Goal: Task Accomplishment & Management: Complete application form

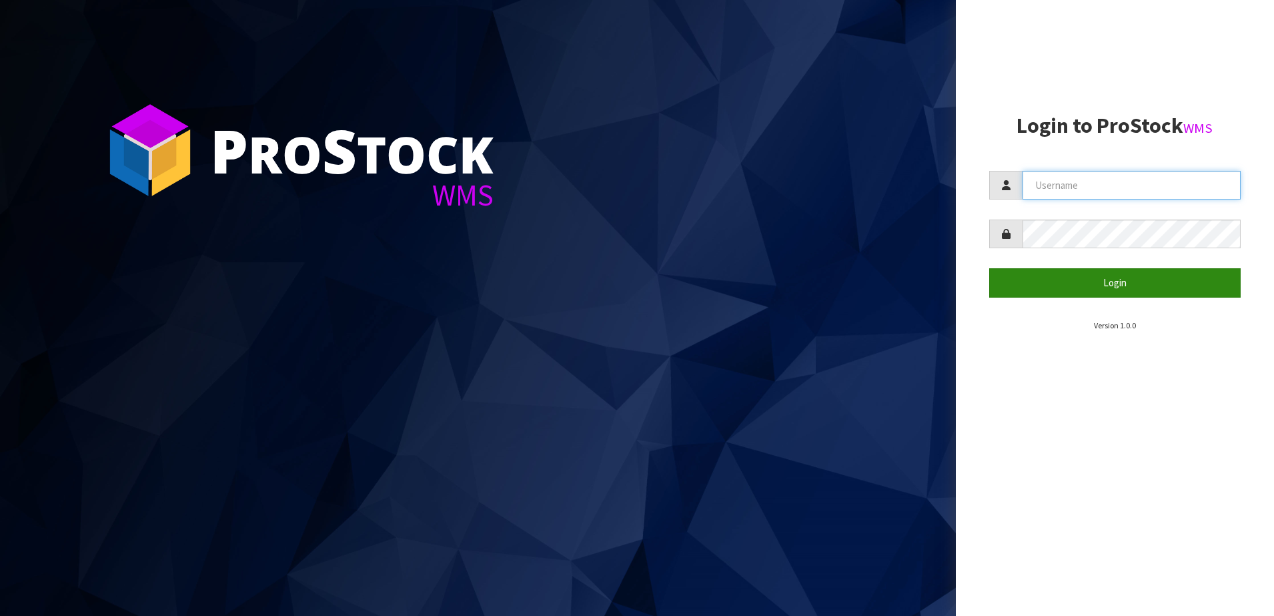
type input "SHEPHERD"
click at [1016, 285] on button "Login" at bounding box center [1115, 282] width 252 height 29
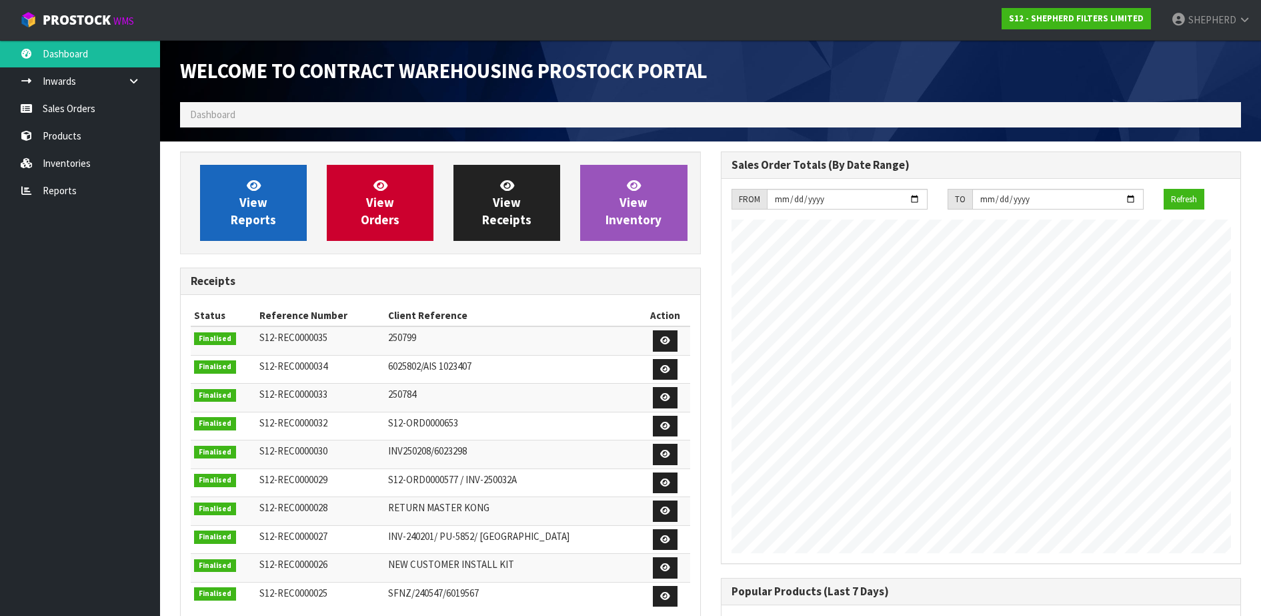
scroll to position [610, 540]
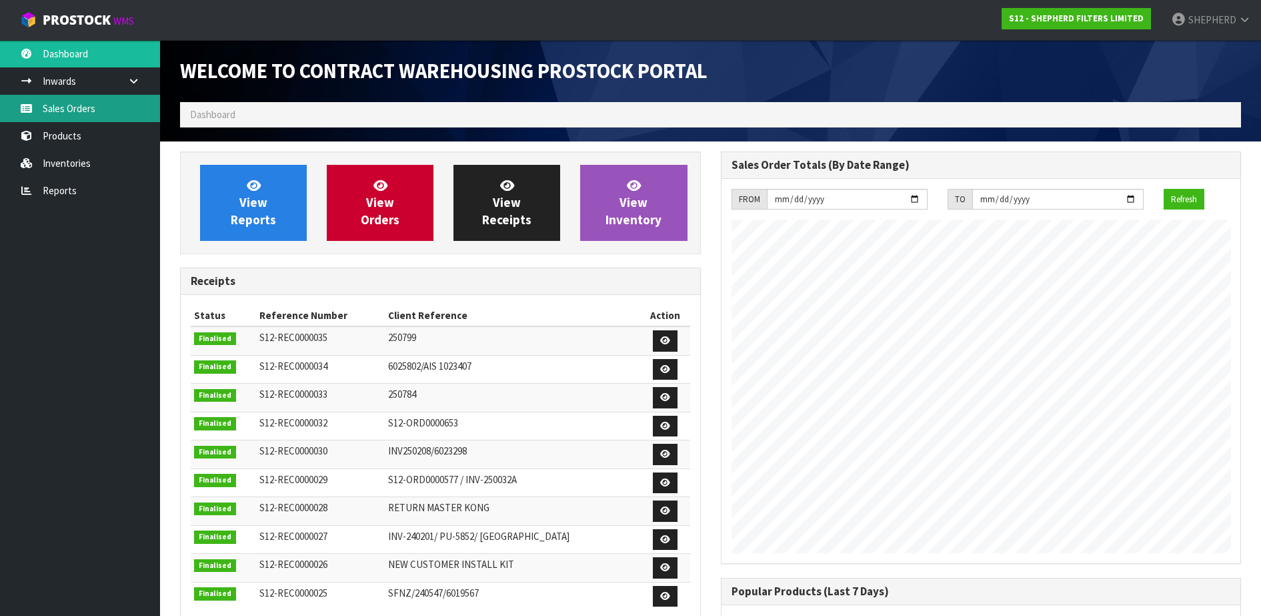
click at [83, 112] on link "Sales Orders" at bounding box center [80, 108] width 160 height 27
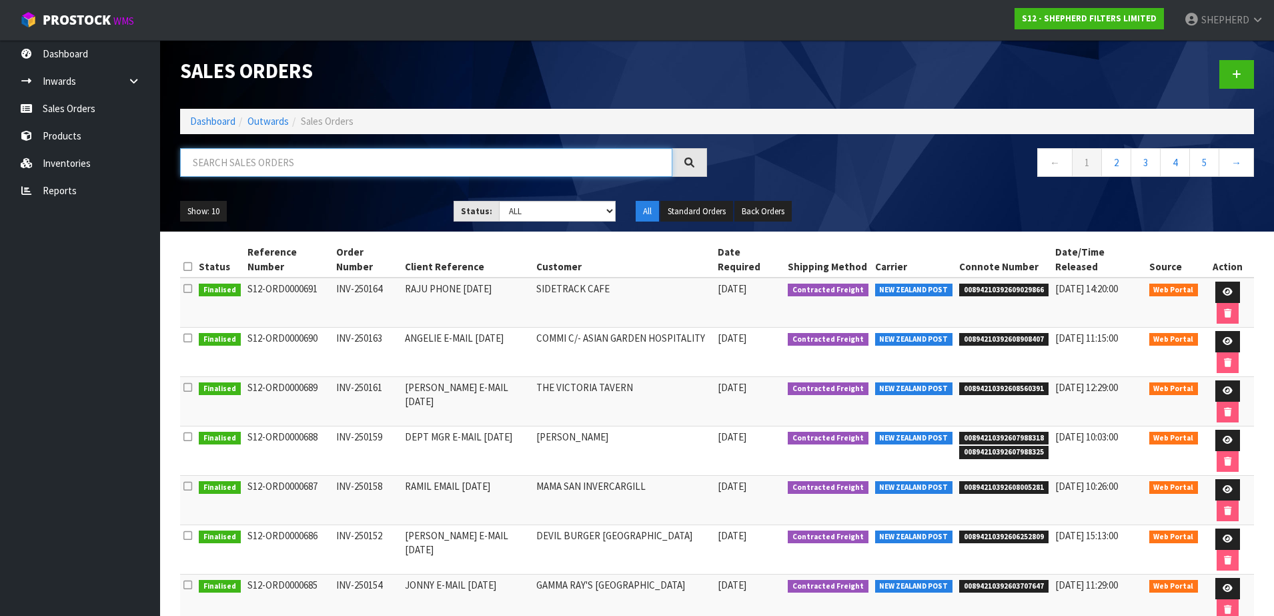
click at [366, 161] on input "text" at bounding box center [426, 162] width 492 height 29
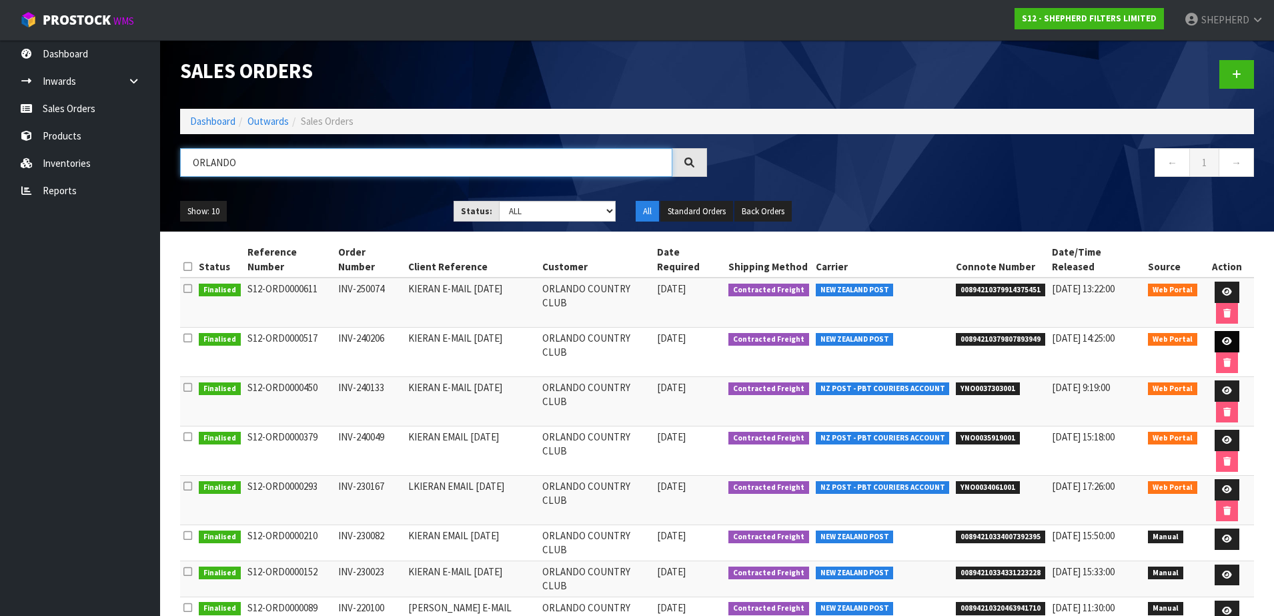
type input "ORLANDO"
click at [1222, 337] on icon at bounding box center [1227, 341] width 10 height 9
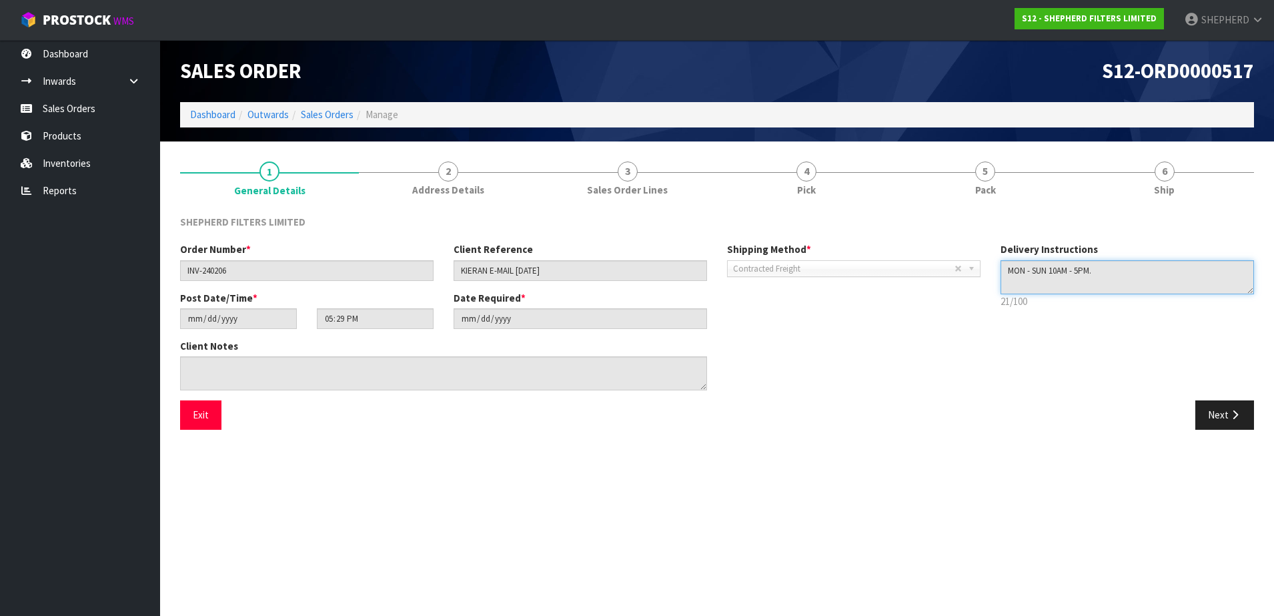
drag, startPoint x: 1149, startPoint y: 276, endPoint x: 973, endPoint y: 268, distance: 175.6
click at [973, 268] on div "Order Number * INV-240206 Client Reference KIERAN E-MAIL [DATE] Shipping Method…" at bounding box center [717, 321] width 1094 height 158
click at [197, 416] on button "Exit" at bounding box center [200, 414] width 41 height 29
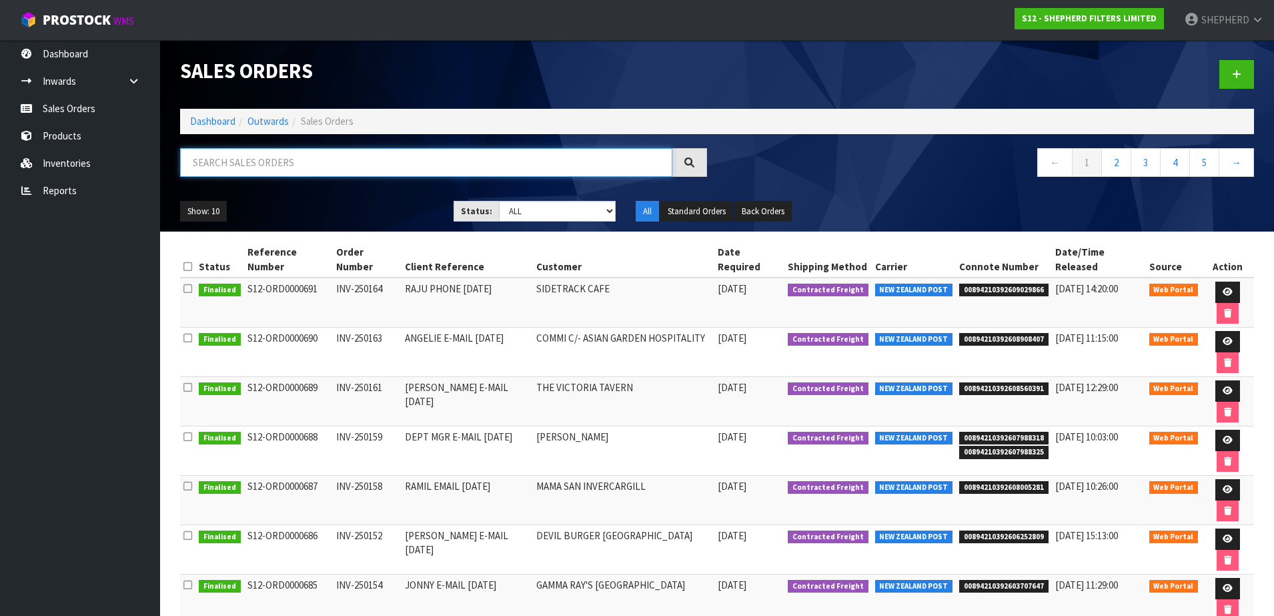
click at [365, 167] on input "text" at bounding box center [426, 162] width 492 height 29
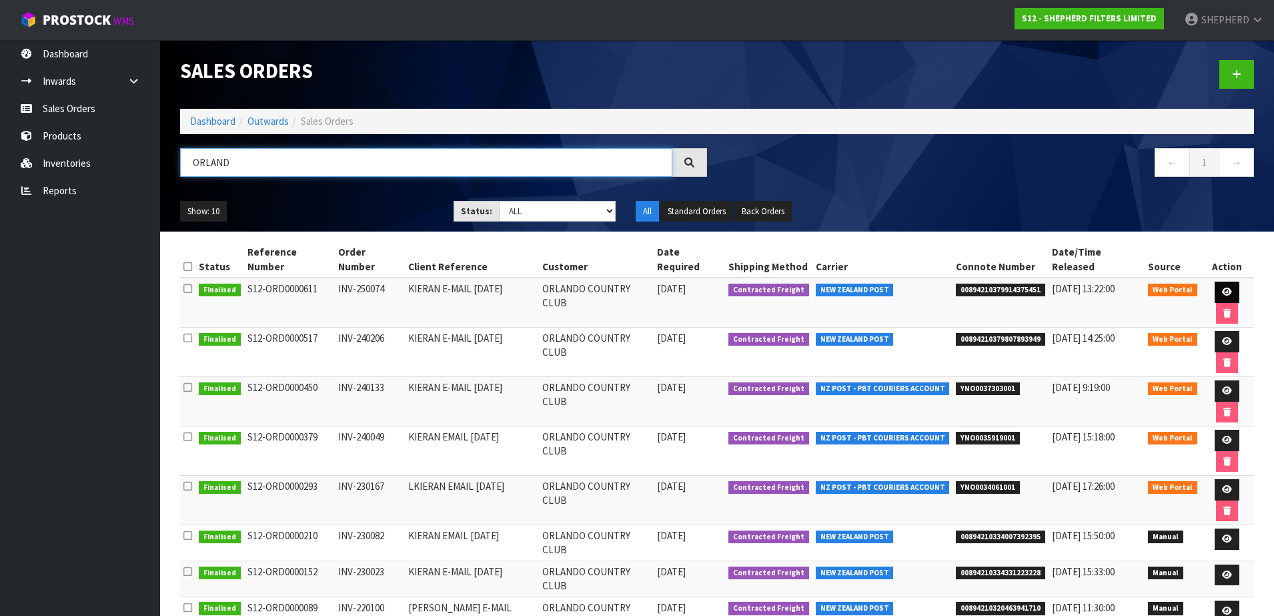
type input "ORLAND"
click at [1222, 287] on icon at bounding box center [1227, 291] width 10 height 9
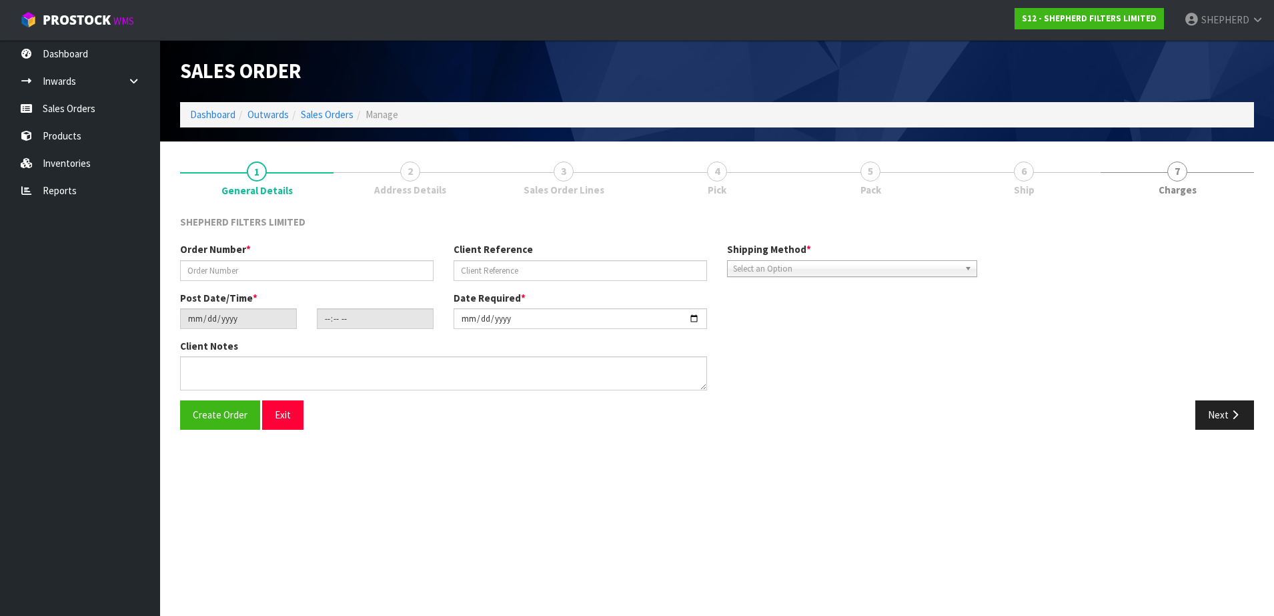
type input "INV-250074"
type input "KIERAN E-MAIL [DATE]"
type input "[DATE]"
type input "17:23:00.000"
type input "[DATE]"
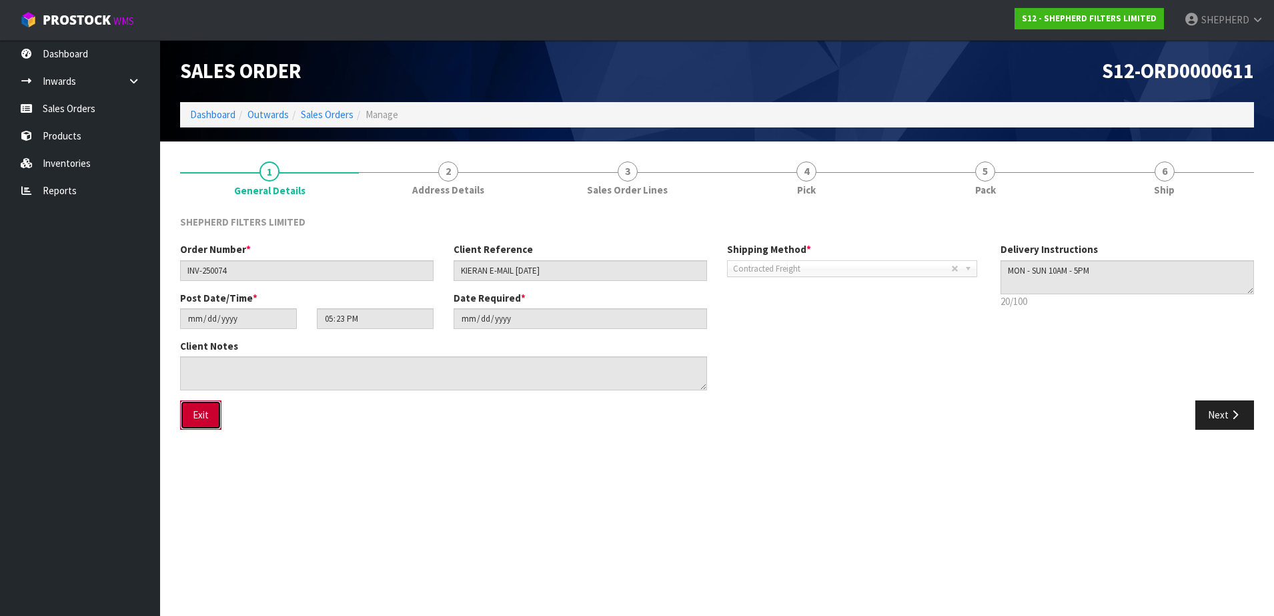
click at [196, 420] on button "Exit" at bounding box center [200, 414] width 41 height 29
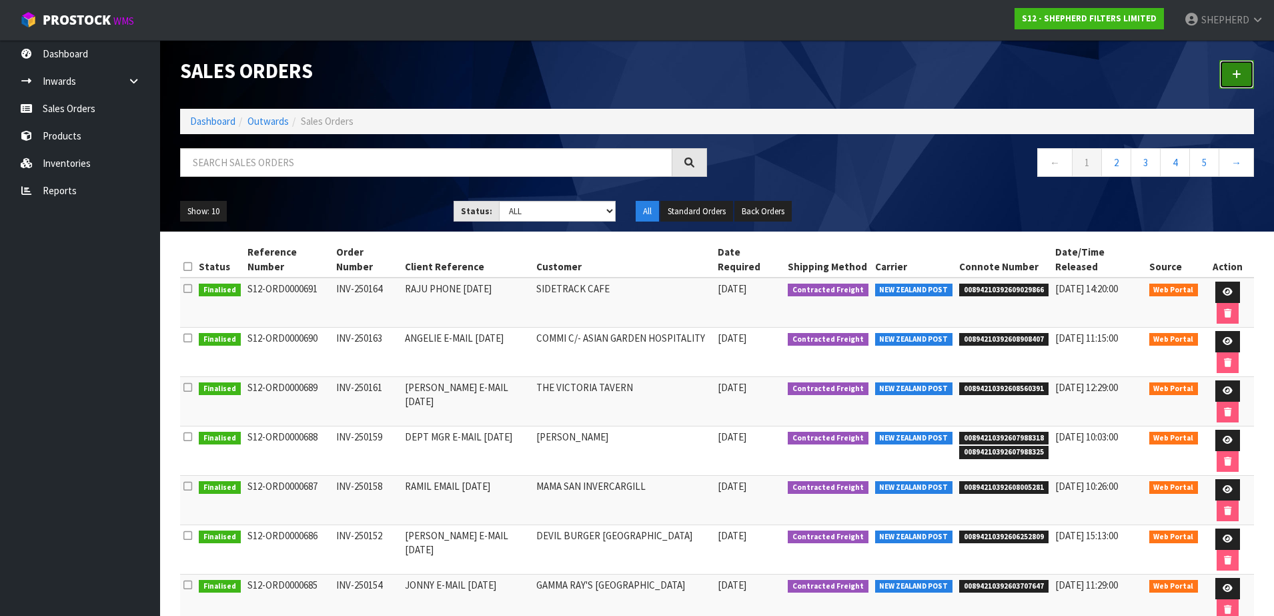
click at [1232, 71] on link at bounding box center [1236, 74] width 35 height 29
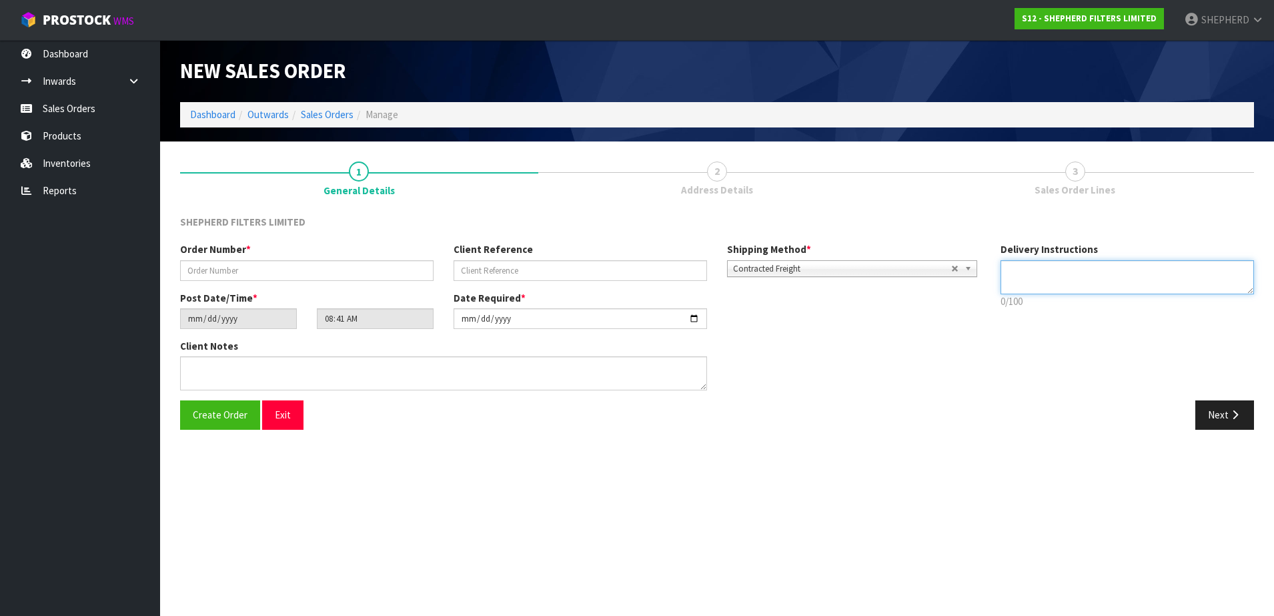
click at [1096, 276] on textarea at bounding box center [1126, 277] width 253 height 34
paste textarea "MON - SUN 10AM - 5PM."
type textarea "MON - SUN 10AM - 5PM."
click at [243, 272] on input "text" at bounding box center [306, 270] width 253 height 21
paste input "INV-250165"
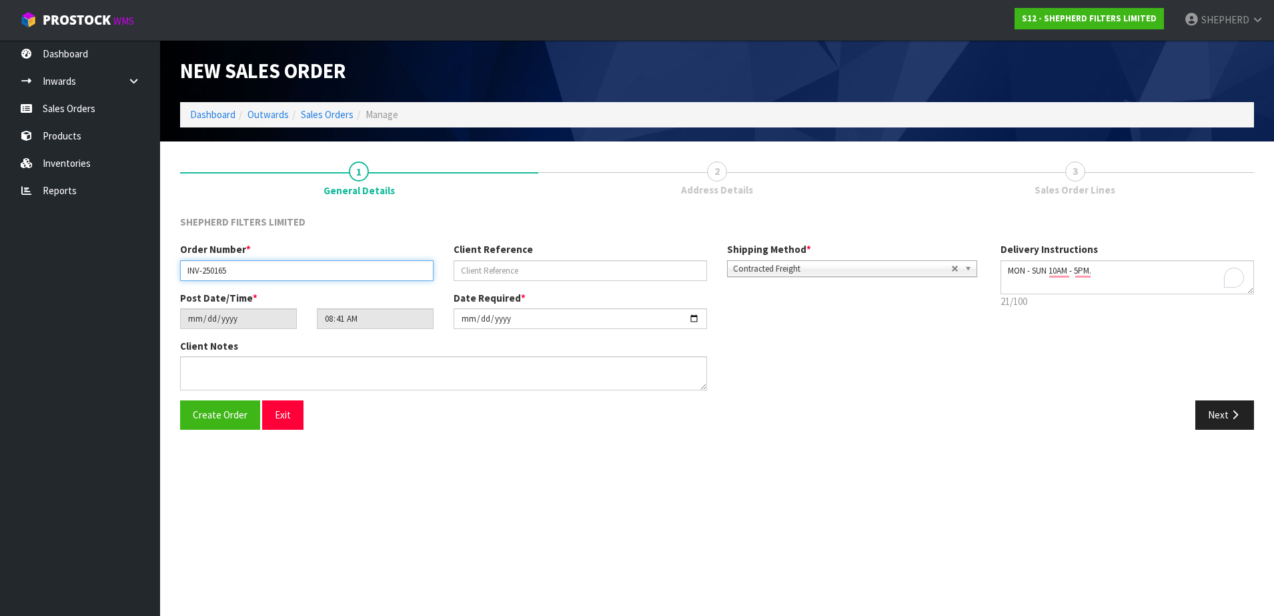
type input "INV-250165"
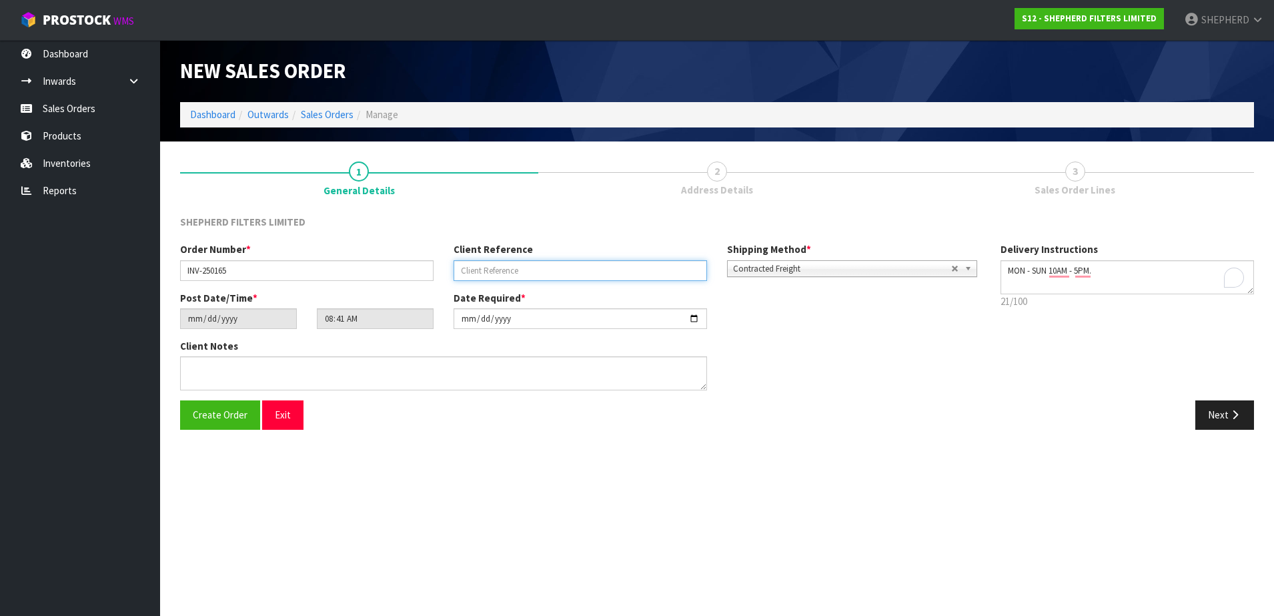
click at [520, 271] on input "text" at bounding box center [580, 270] width 253 height 21
paste input "KIERAN E-MAIL [DATE]"
type input "KIERAN E-MAIL [DATE]"
click at [206, 411] on span "Create Order" at bounding box center [220, 414] width 55 height 13
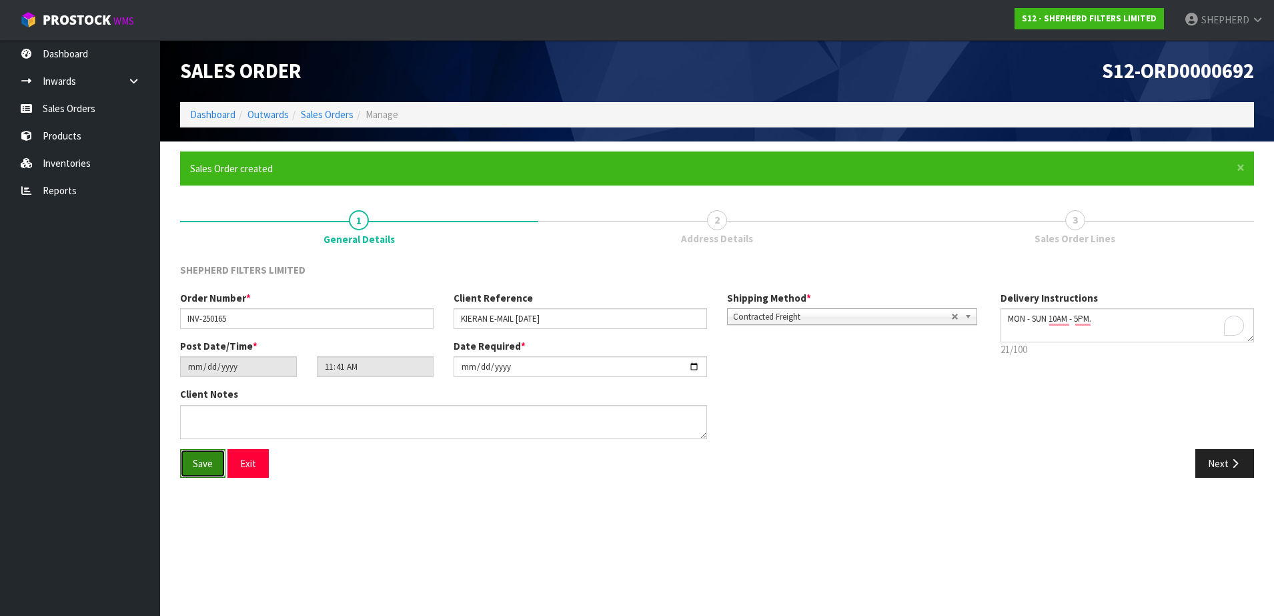
click at [194, 467] on span "Save" at bounding box center [203, 463] width 20 height 13
type input "14:41:00.000"
click at [1231, 464] on icon "button" at bounding box center [1235, 463] width 13 height 10
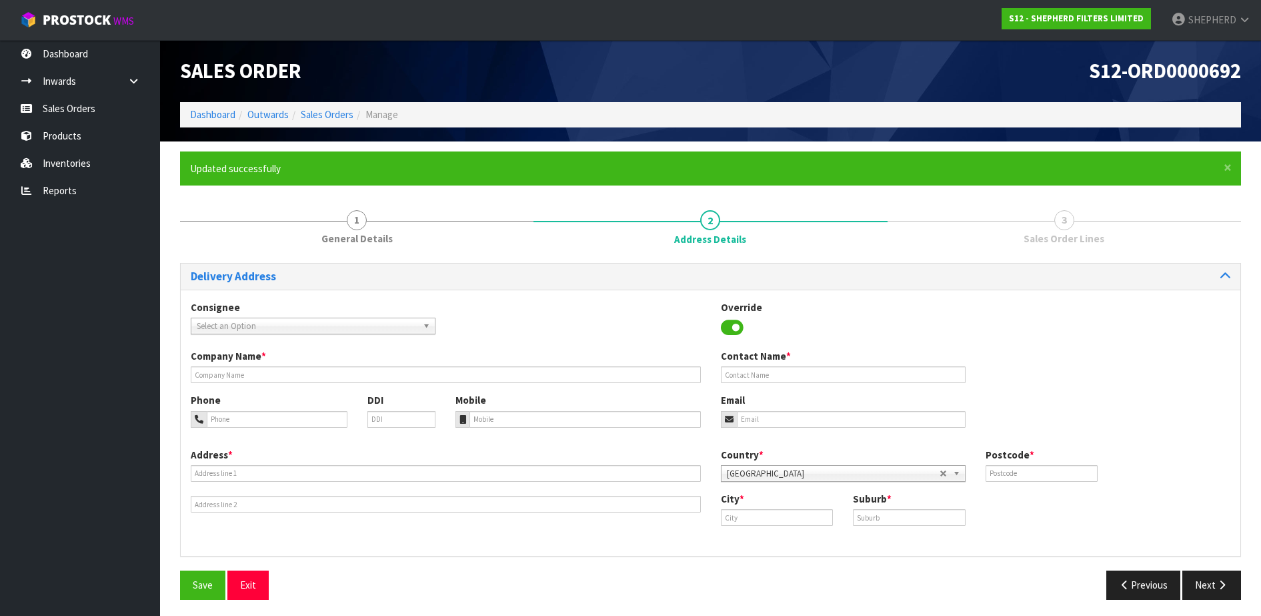
click at [341, 331] on span "Select an Option" at bounding box center [307, 326] width 221 height 16
type input "orland"
click at [317, 360] on li "ORLCPAL - ORLAND O COUNTRY CLUB" at bounding box center [313, 363] width 238 height 17
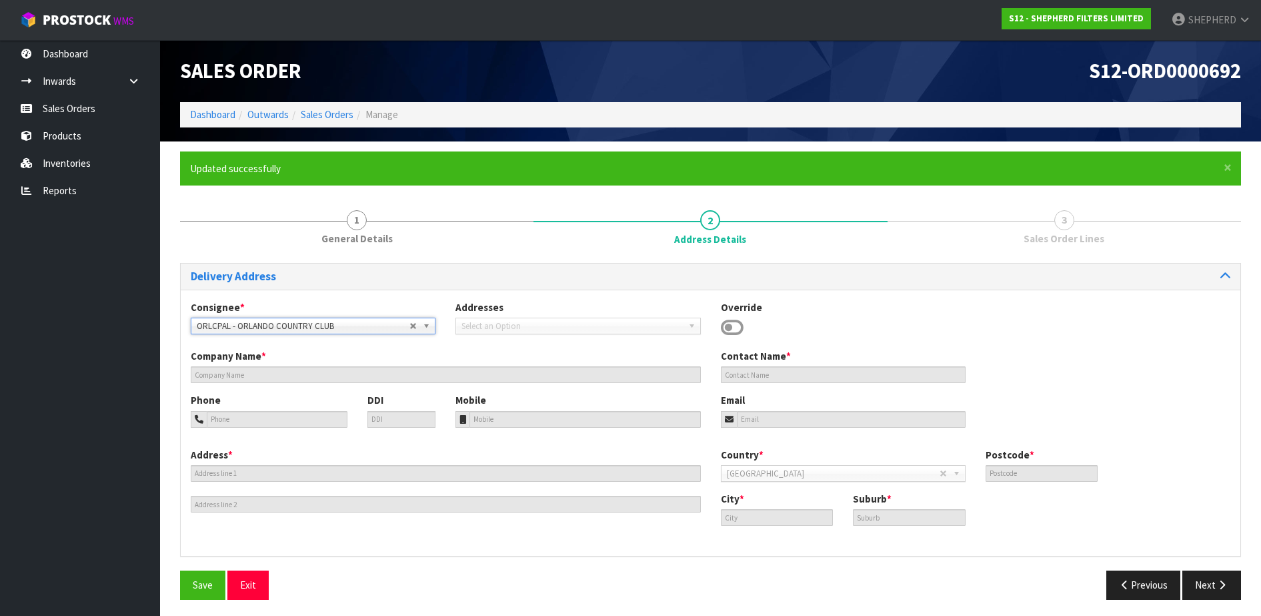
type input "ORLANDO COUNTRY CLUB"
type input "[PERSON_NAME]"
type input "06 280 2913"
type input "[EMAIL_ADDRESS][DOMAIN_NAME]"
type input "748 RANGITIKEI LINE, RD 5"
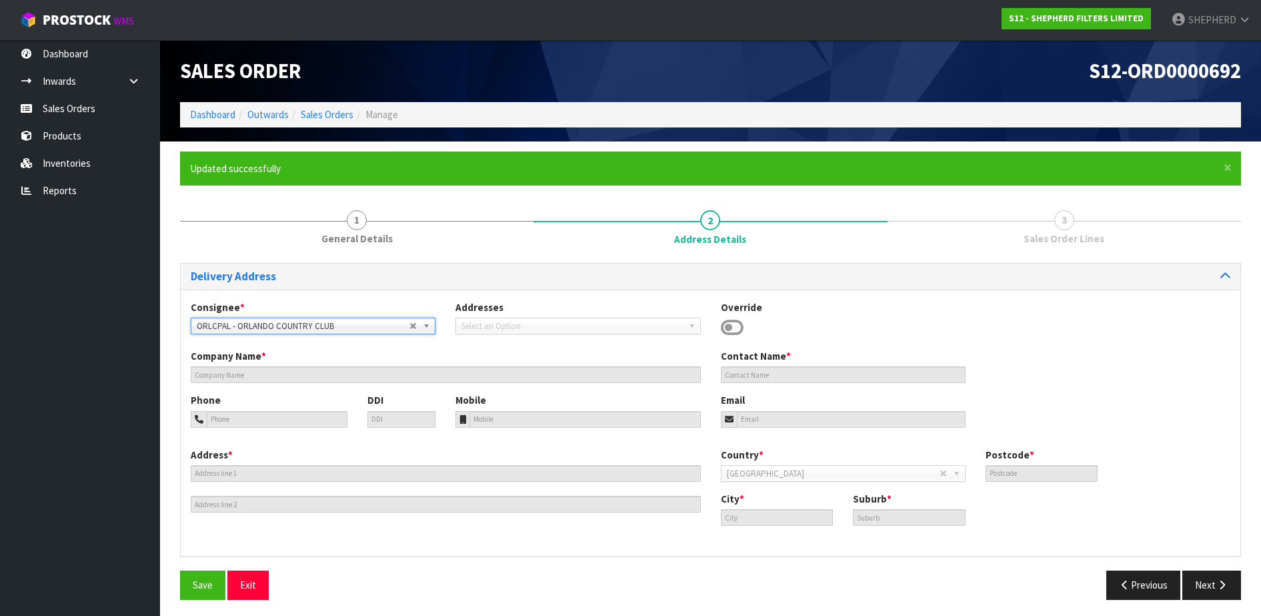
type input "4475"
type input "[GEOGRAPHIC_DATA]"
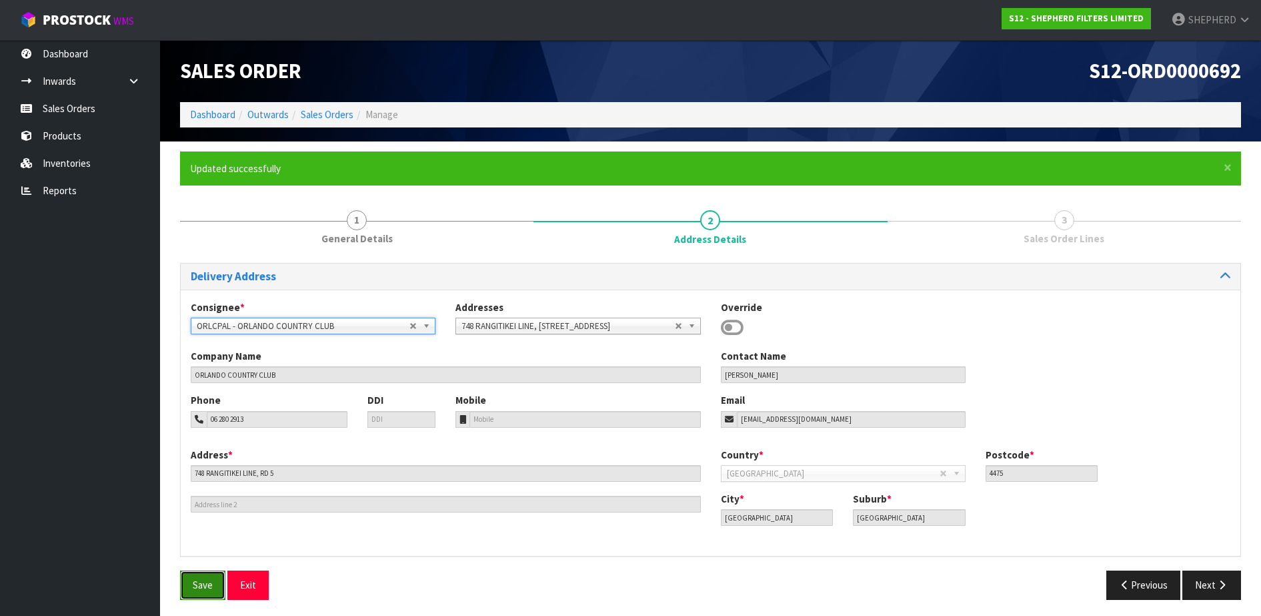
click at [210, 588] on span "Save" at bounding box center [203, 584] width 20 height 13
click at [1213, 581] on button "Next" at bounding box center [1212, 584] width 59 height 29
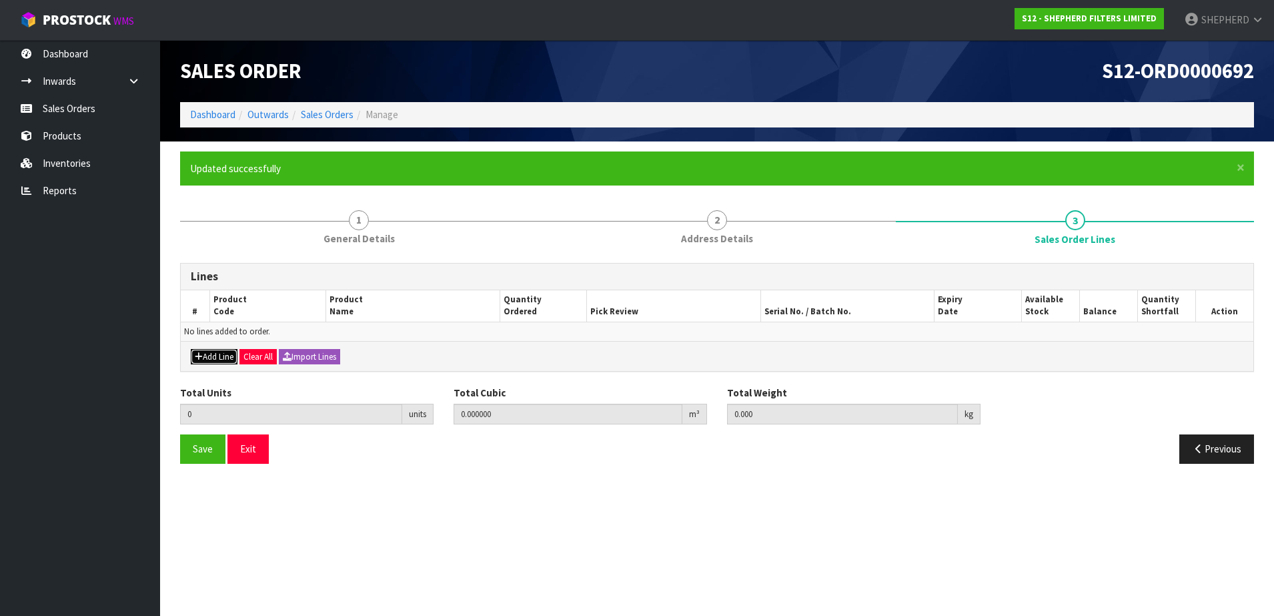
click at [205, 358] on button "Add Line" at bounding box center [214, 357] width 47 height 16
type input "0"
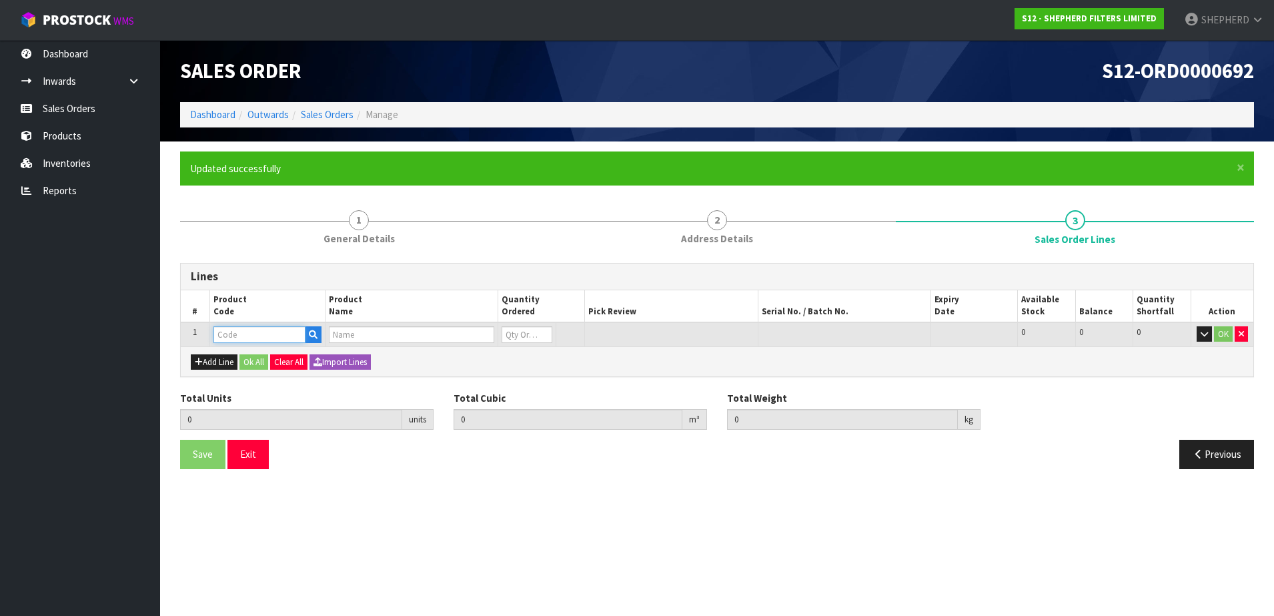
drag, startPoint x: 231, startPoint y: 336, endPoint x: 245, endPoint y: 329, distance: 15.5
click at [245, 329] on input "text" at bounding box center [259, 334] width 92 height 17
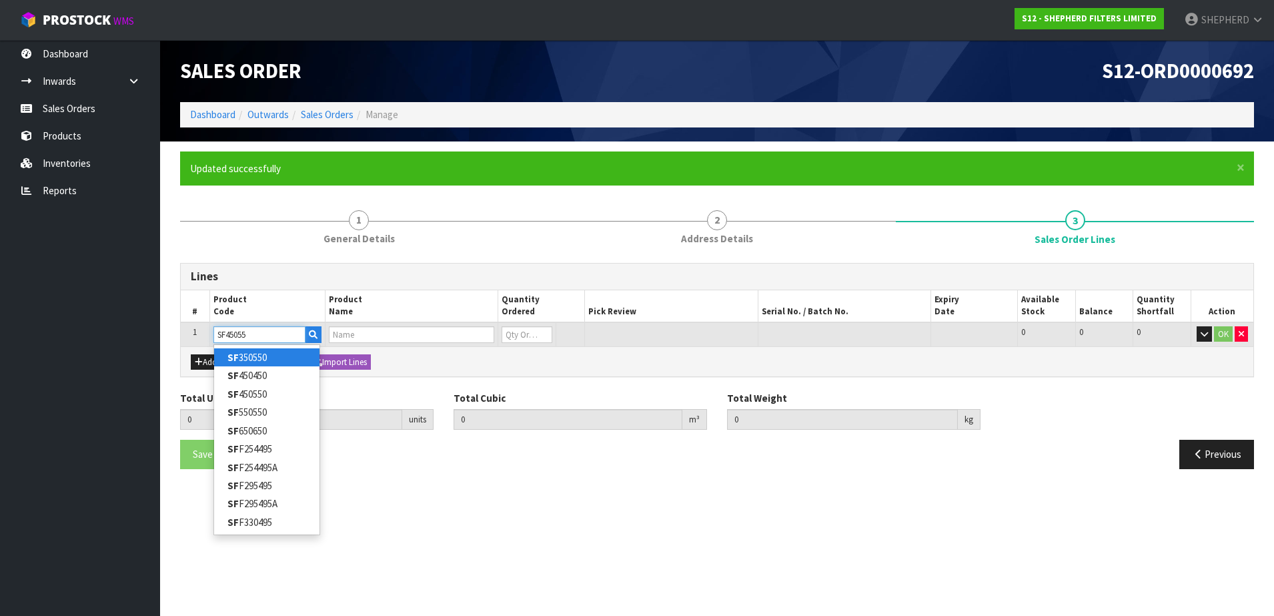
type input "SF450550"
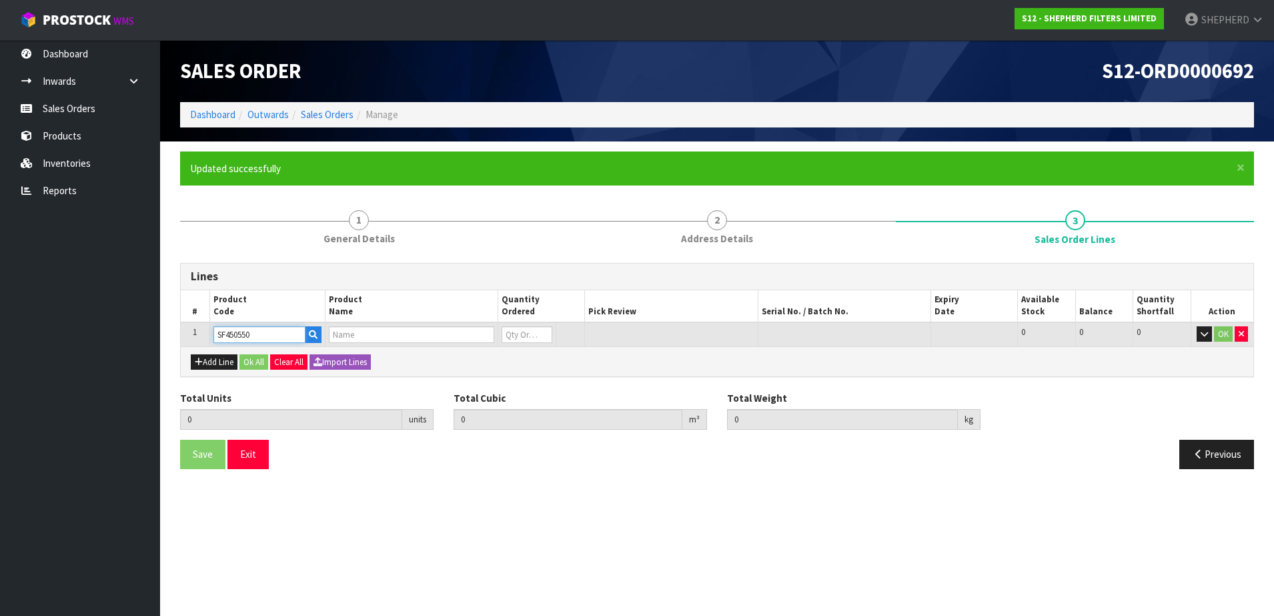
type input "0.000000"
type input "0.000"
type input "SHEPHERD FILTERS 450 X 550 - CODE SF450550"
type input "0"
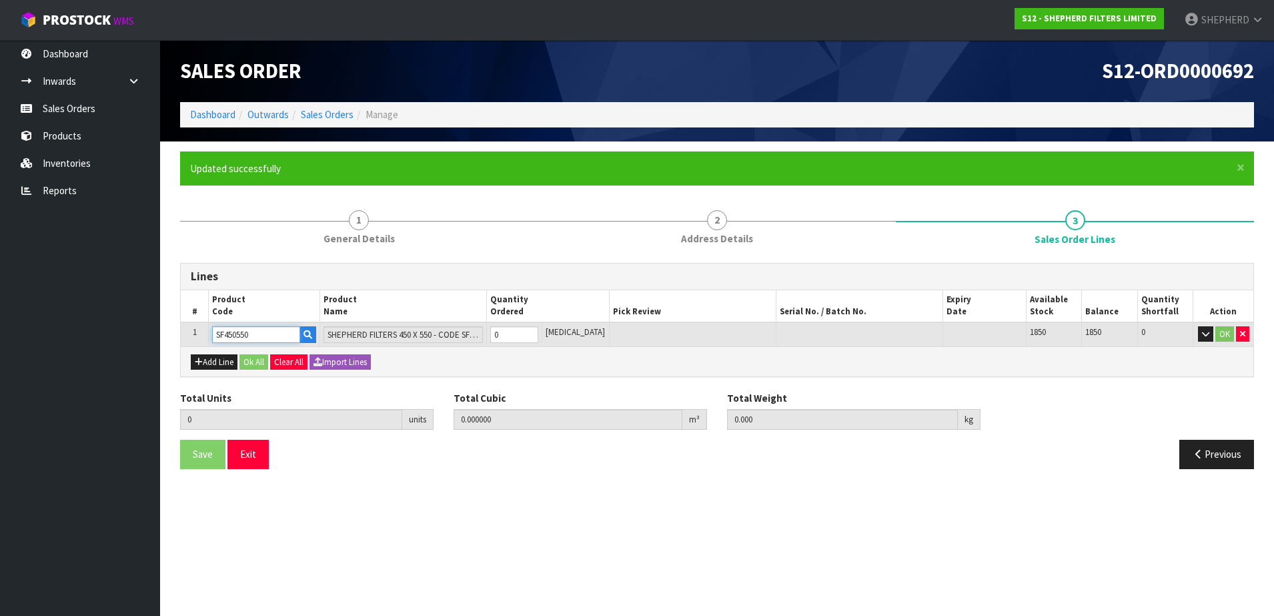
type input "SF450550"
type input "5"
type input "0.00233"
type input "0.25"
type input "5"
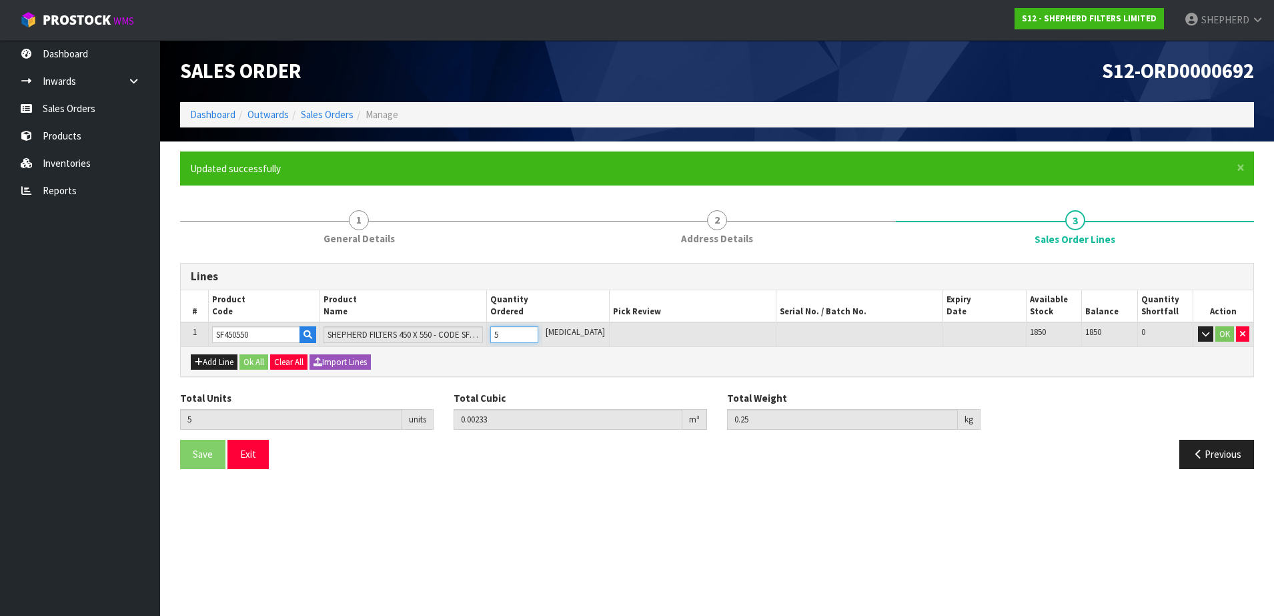
type input "50"
type input "0.04089"
type input "2.5"
type input "50"
click at [215, 363] on button "Add Line" at bounding box center [214, 362] width 47 height 16
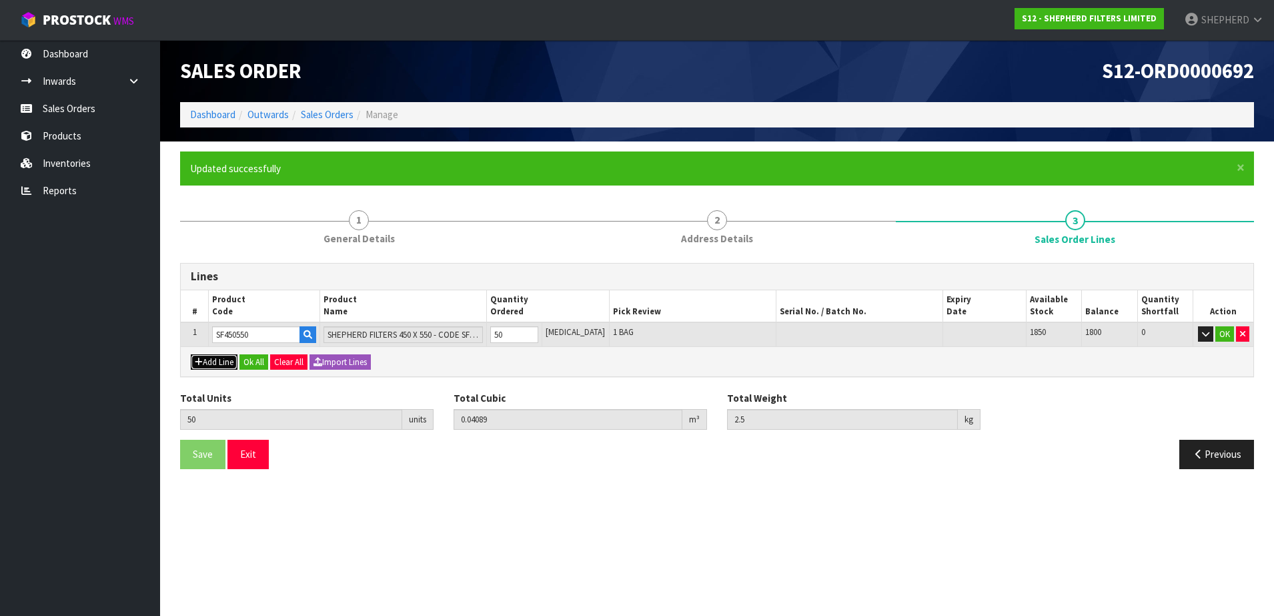
type input "0"
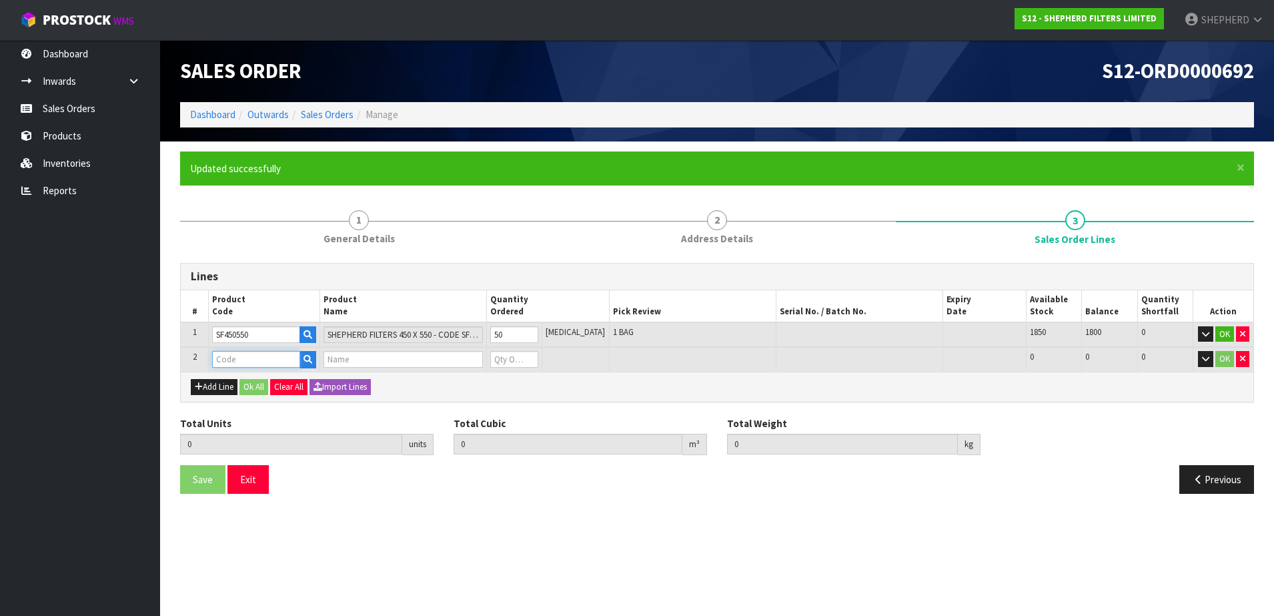
click at [233, 353] on input "text" at bounding box center [256, 359] width 88 height 17
type input "COURIER"
click at [275, 383] on link "COURIER SATCHELS (75X90CM)" at bounding box center [292, 382] width 156 height 18
type input "COURIER SATCHELS (75X90CM)"
type input "50"
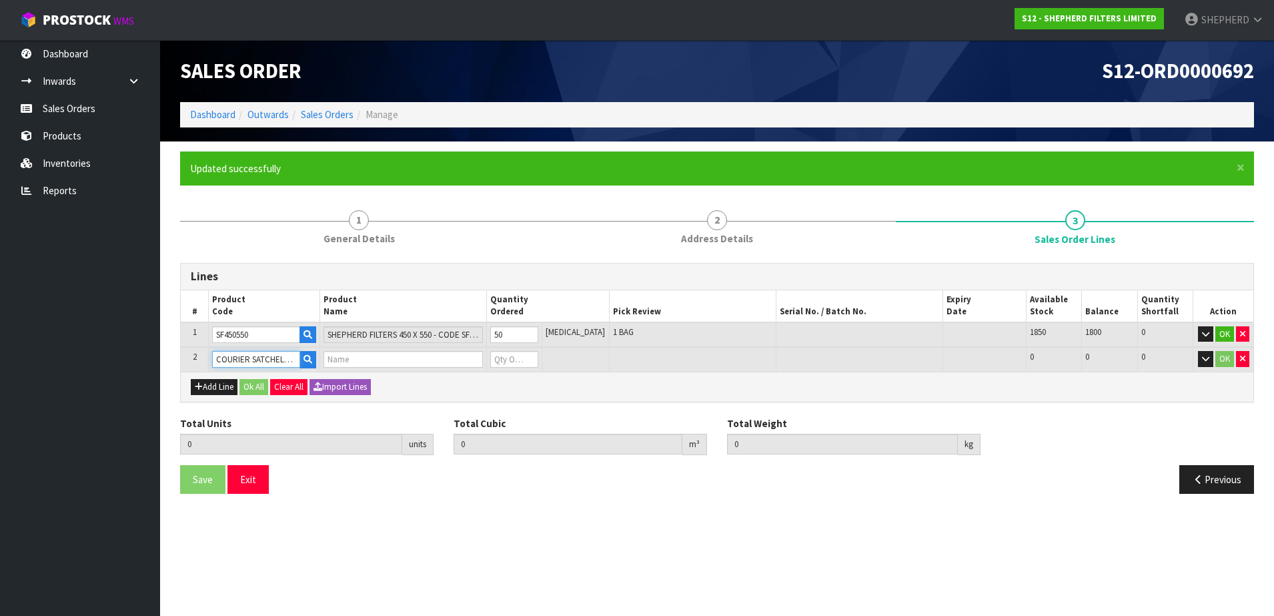
type input "0.04089"
type input "2.5"
type input "SINGLE-PACK SATCHELS"
type input "0"
drag, startPoint x: 512, startPoint y: 356, endPoint x: 497, endPoint y: 356, distance: 15.3
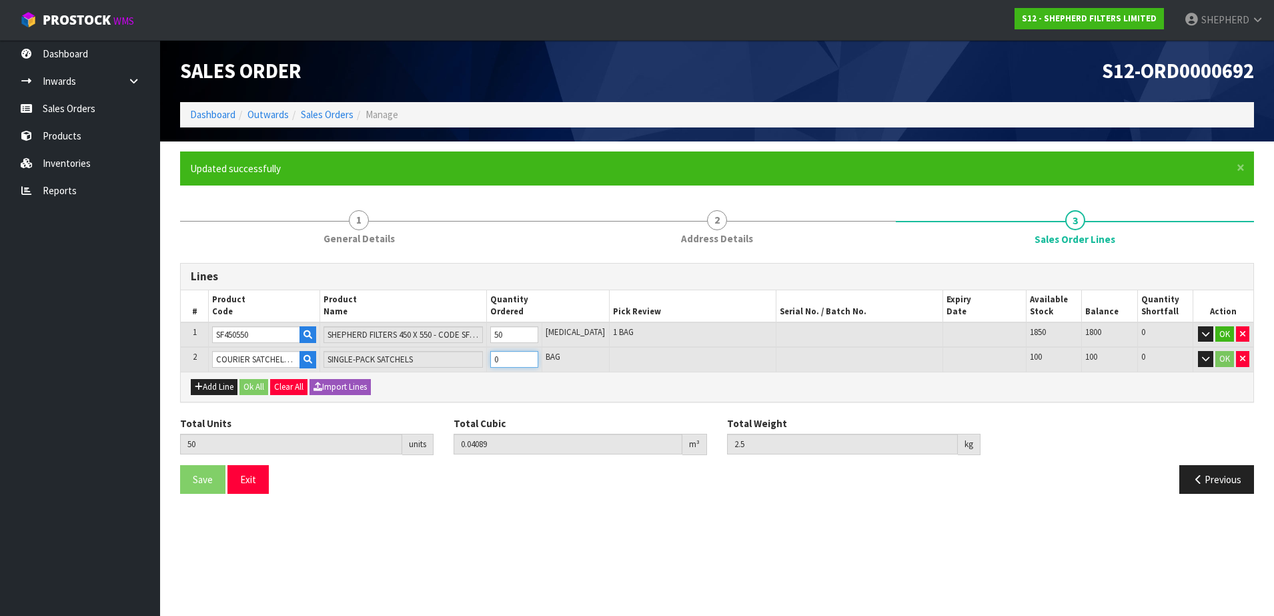
click at [497, 356] on tr "2 COURIER SATCHELS (75X90CM) SINGLE-PACK SATCHELS 0 BAG 100 100 0 OK" at bounding box center [717, 359] width 1072 height 25
type input "51"
type input "0.040957"
type input "2.51"
type input "1"
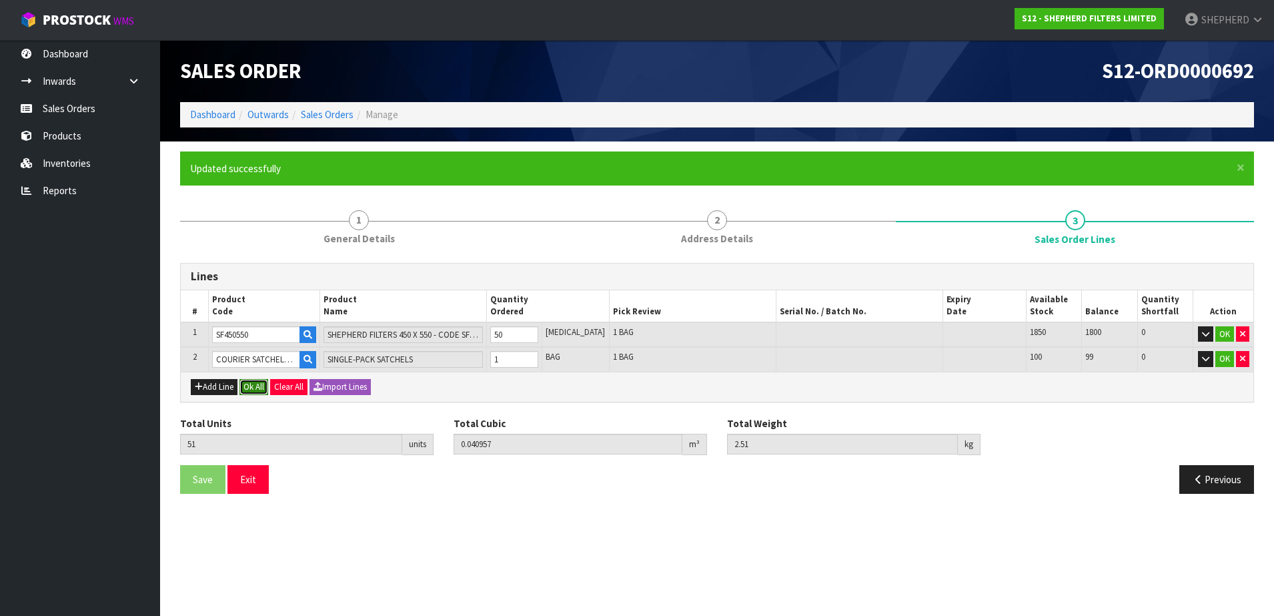
click at [254, 387] on button "Ok All" at bounding box center [253, 387] width 29 height 16
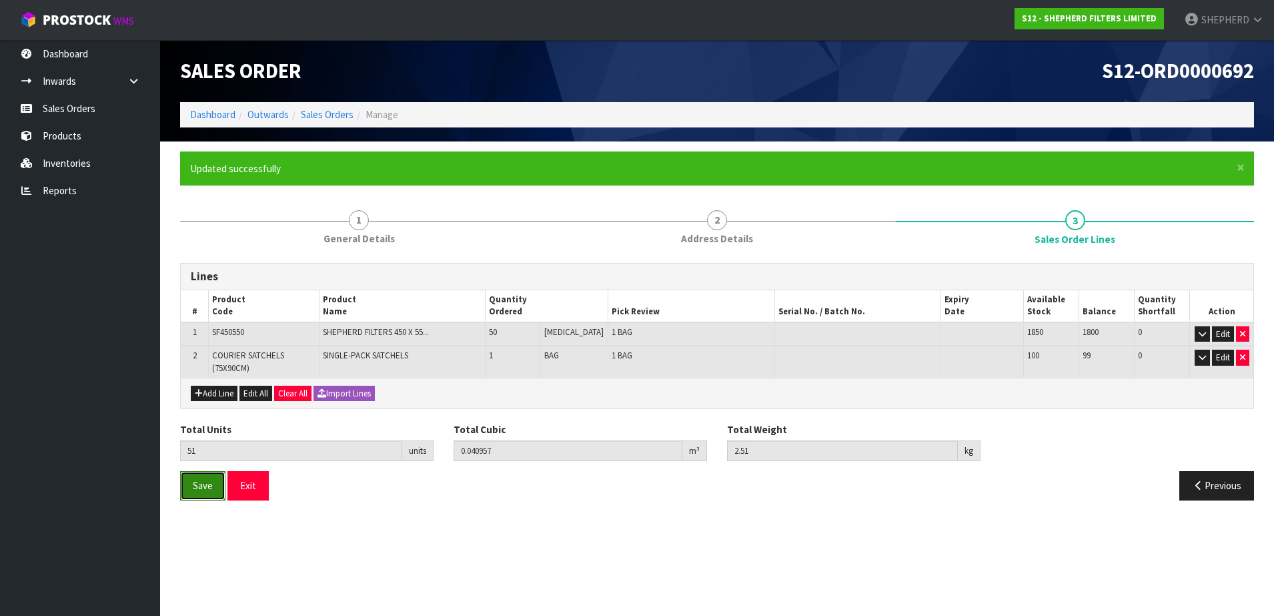
click at [200, 488] on span "Save" at bounding box center [203, 485] width 20 height 13
click at [185, 490] on button "Save" at bounding box center [202, 485] width 45 height 29
click at [257, 488] on button "Exit" at bounding box center [247, 485] width 41 height 29
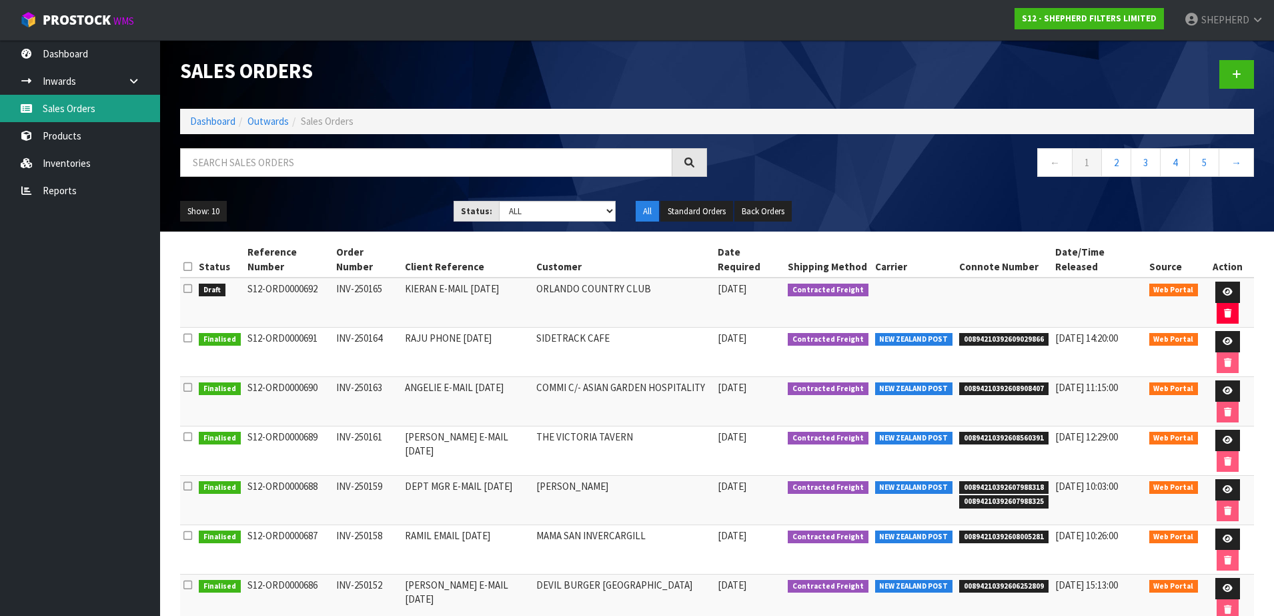
click at [88, 107] on link "Sales Orders" at bounding box center [80, 108] width 160 height 27
click at [347, 165] on input "text" at bounding box center [426, 162] width 492 height 29
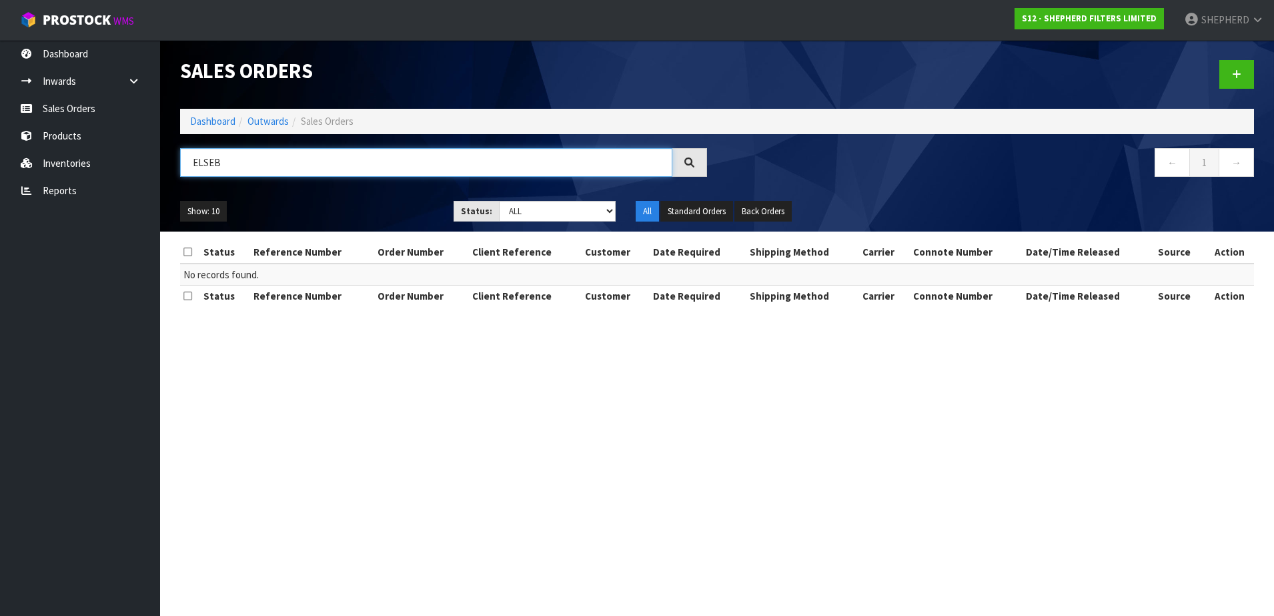
type input "ELSEB"
click at [71, 114] on link "Sales Orders" at bounding box center [80, 108] width 160 height 27
click at [86, 109] on link "Sales Orders" at bounding box center [80, 108] width 160 height 27
click at [86, 108] on link "Sales Orders" at bounding box center [80, 108] width 160 height 27
click at [78, 55] on link "Dashboard" at bounding box center [80, 53] width 160 height 27
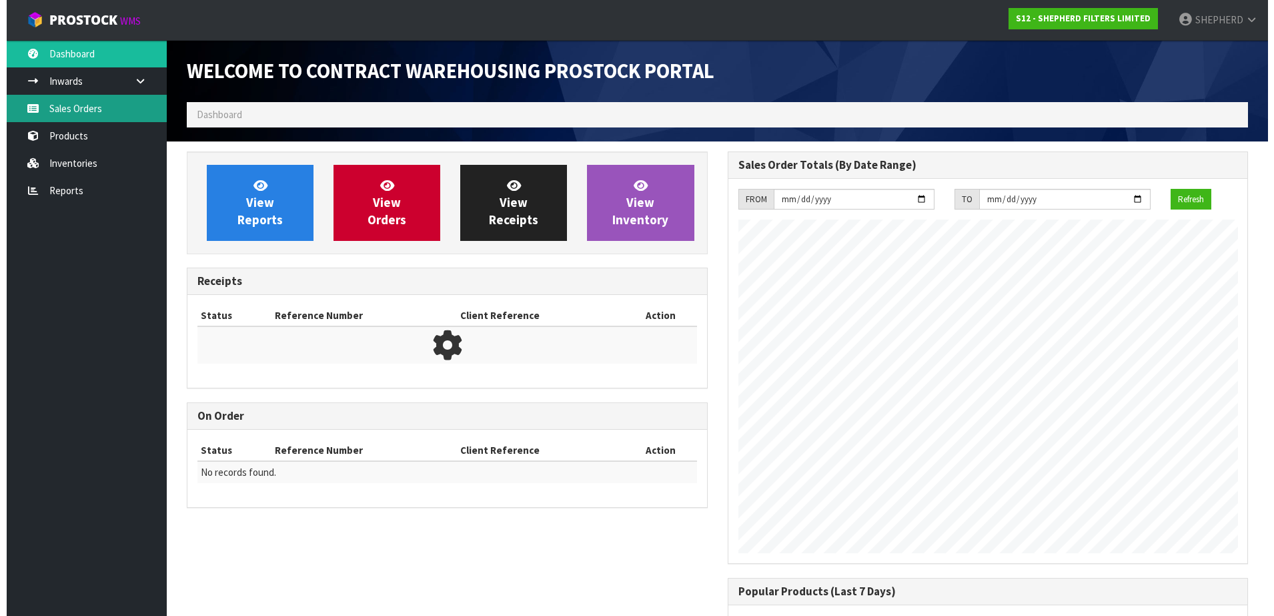
scroll to position [632, 540]
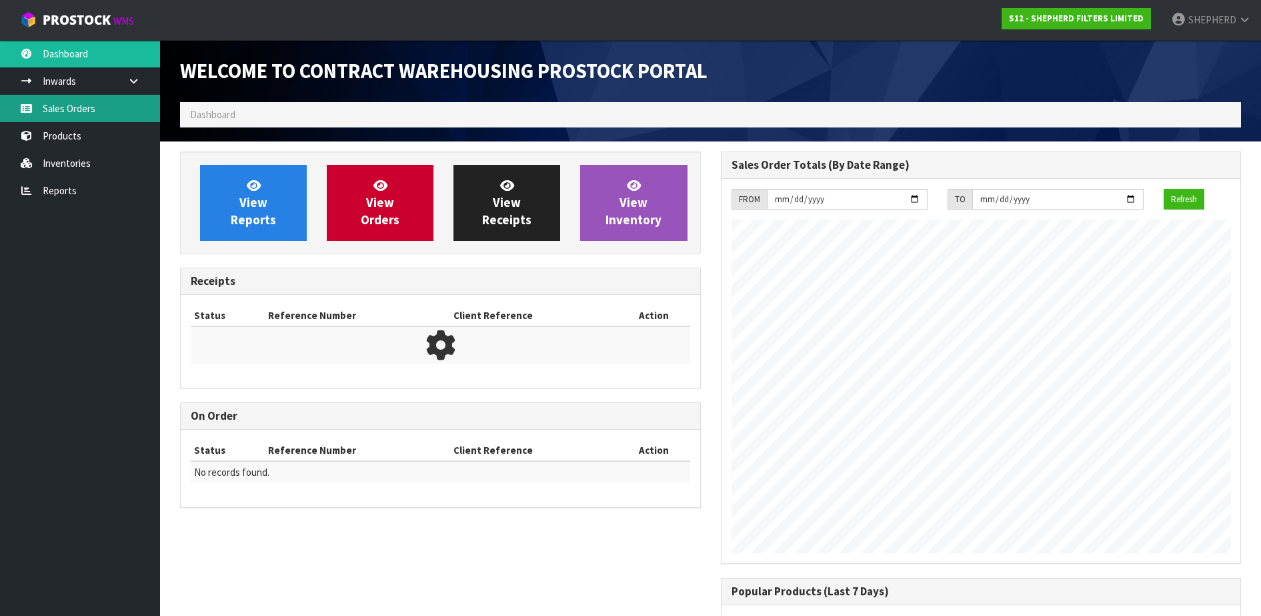
click at [71, 109] on link "Sales Orders" at bounding box center [80, 108] width 160 height 27
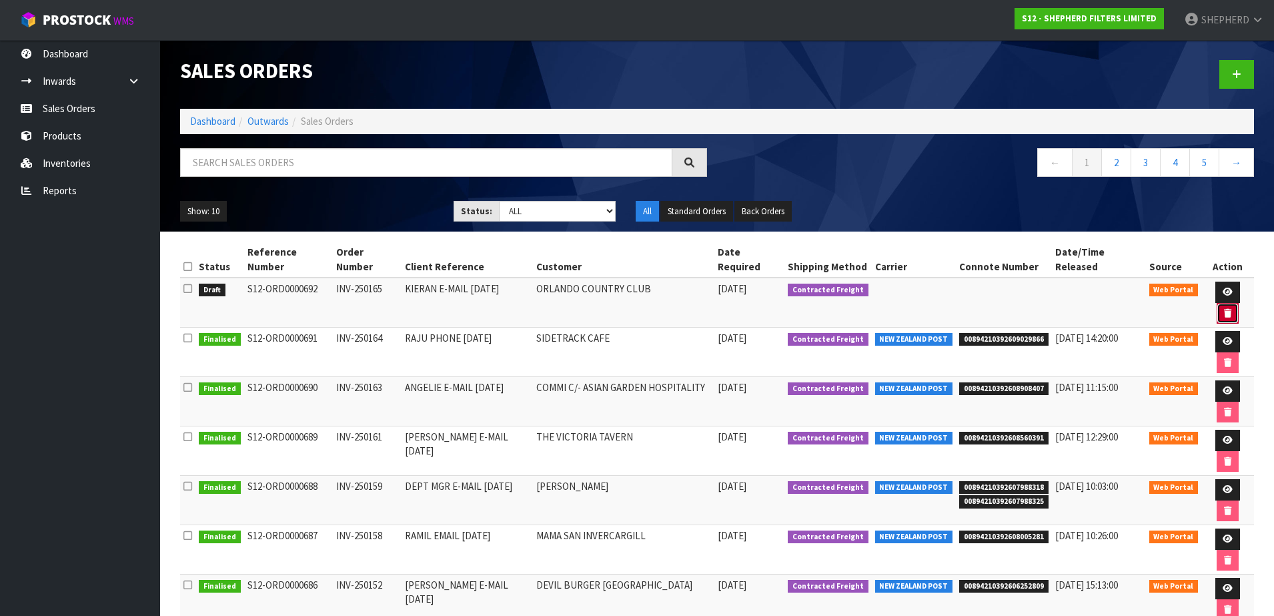
click at [1239, 303] on button "button" at bounding box center [1228, 313] width 22 height 21
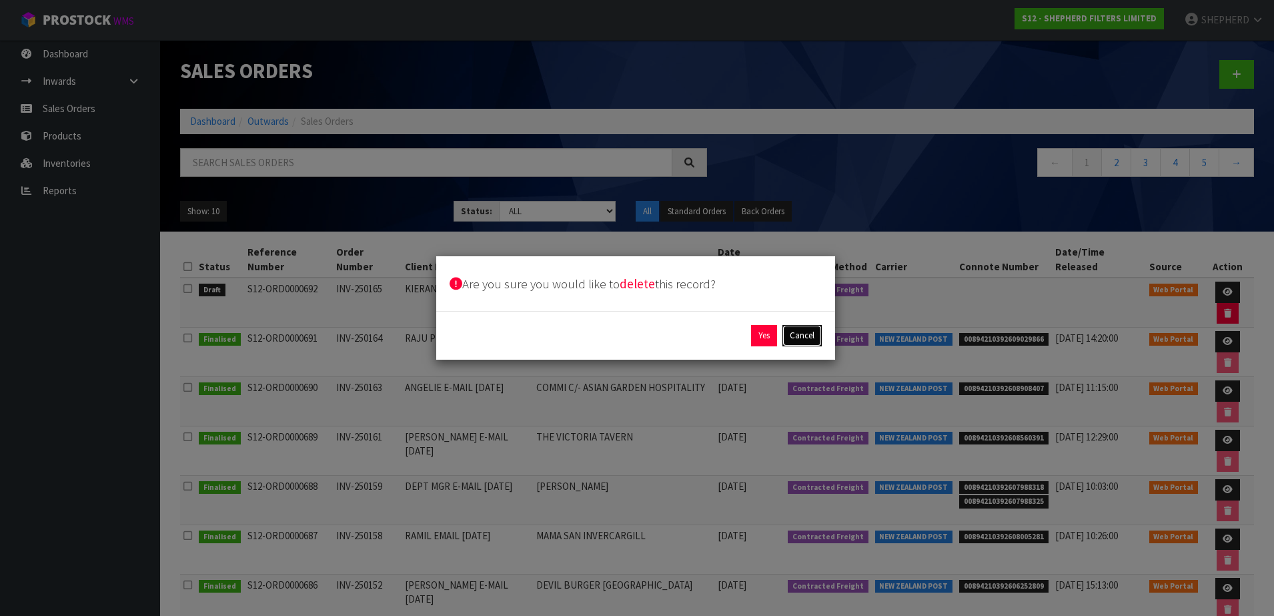
click at [816, 335] on button "Cancel" at bounding box center [801, 335] width 39 height 21
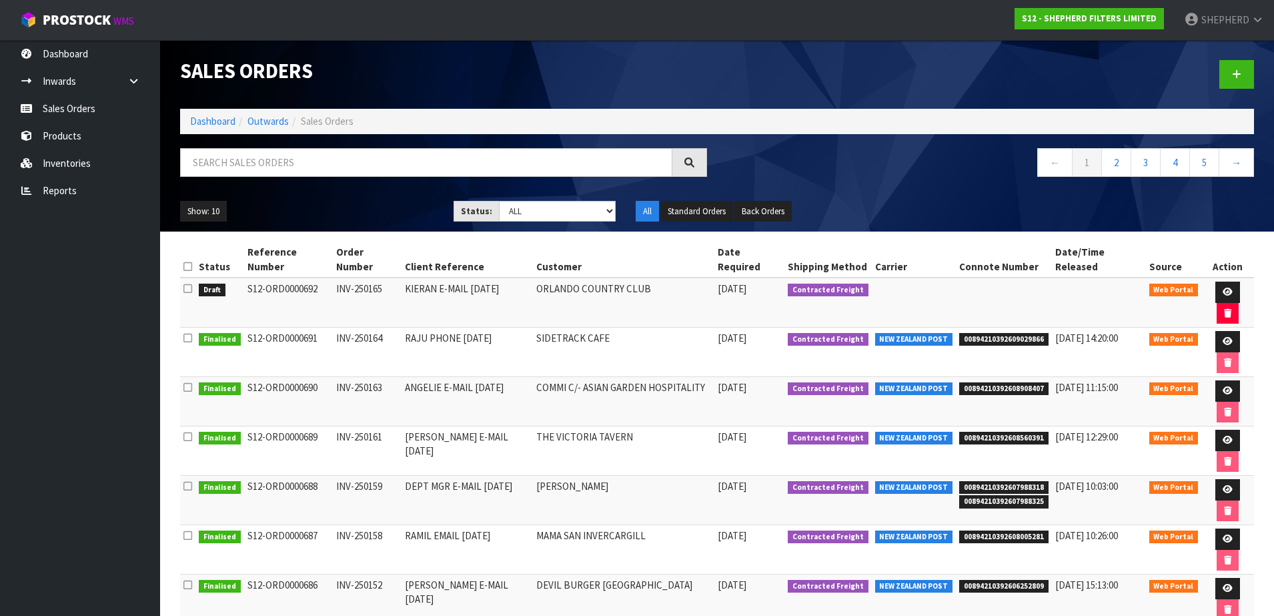
drag, startPoint x: 320, startPoint y: 275, endPoint x: 245, endPoint y: 277, distance: 74.7
click at [245, 277] on td "S12-ORD0000692" at bounding box center [288, 302] width 89 height 50
copy td "S12-ORD0000692"
click at [1231, 309] on icon "button" at bounding box center [1227, 313] width 7 height 9
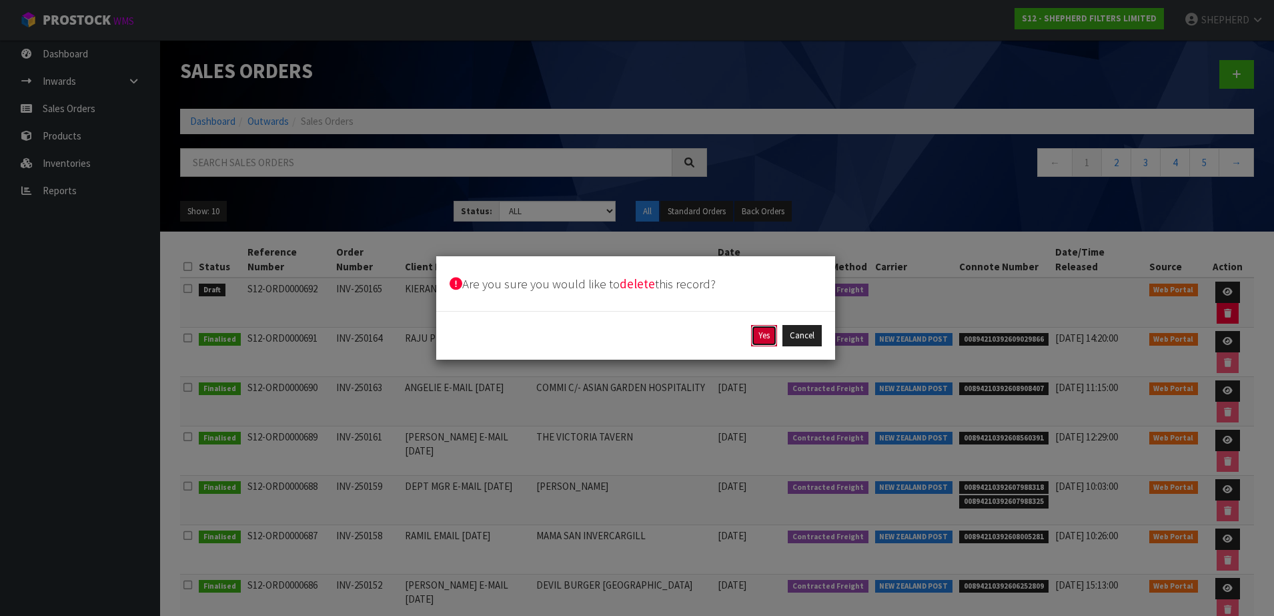
click at [772, 336] on button "Yes" at bounding box center [764, 335] width 26 height 21
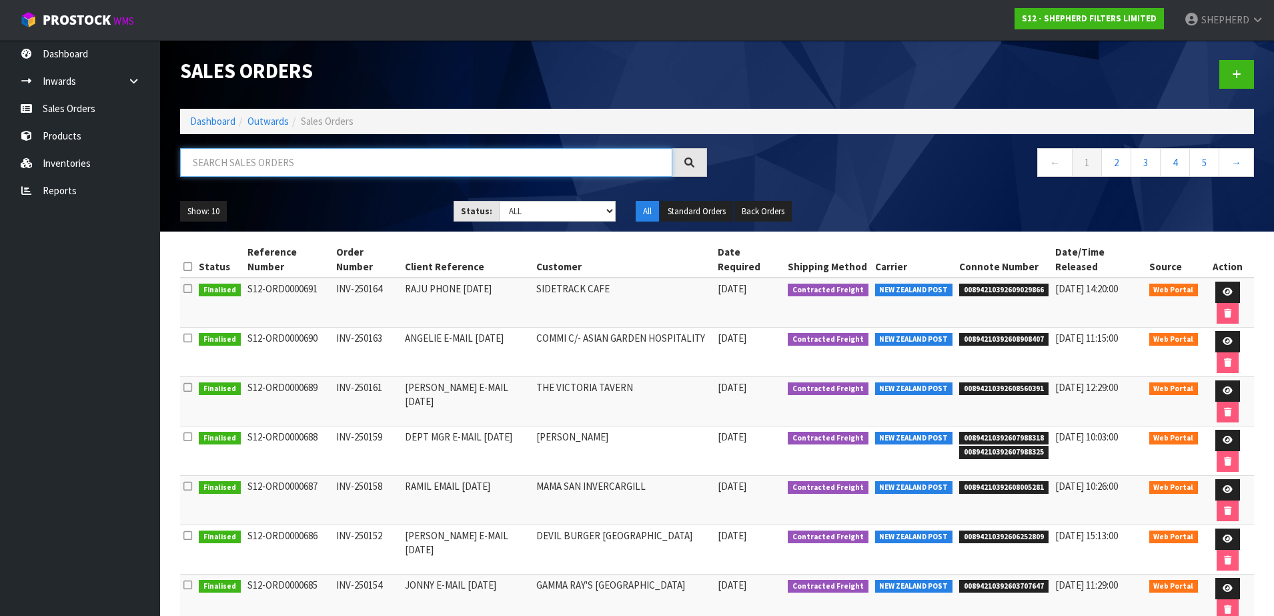
click at [299, 161] on input "text" at bounding box center [426, 162] width 492 height 29
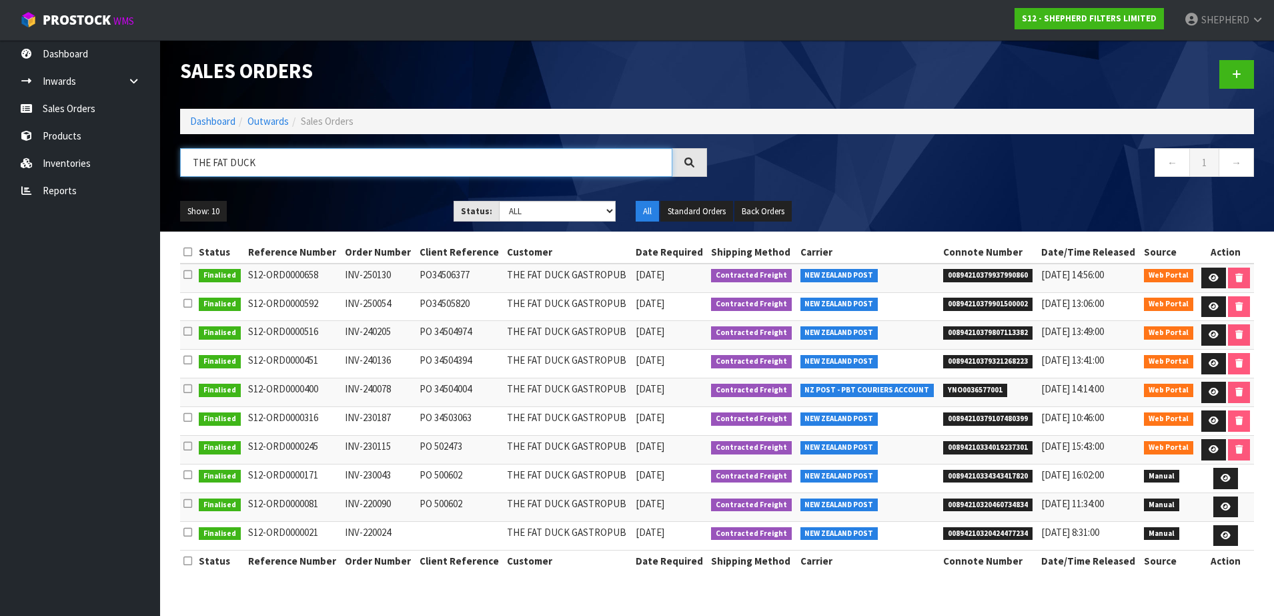
type input "THE FAT DUCK"
click at [1216, 277] on icon at bounding box center [1214, 277] width 10 height 9
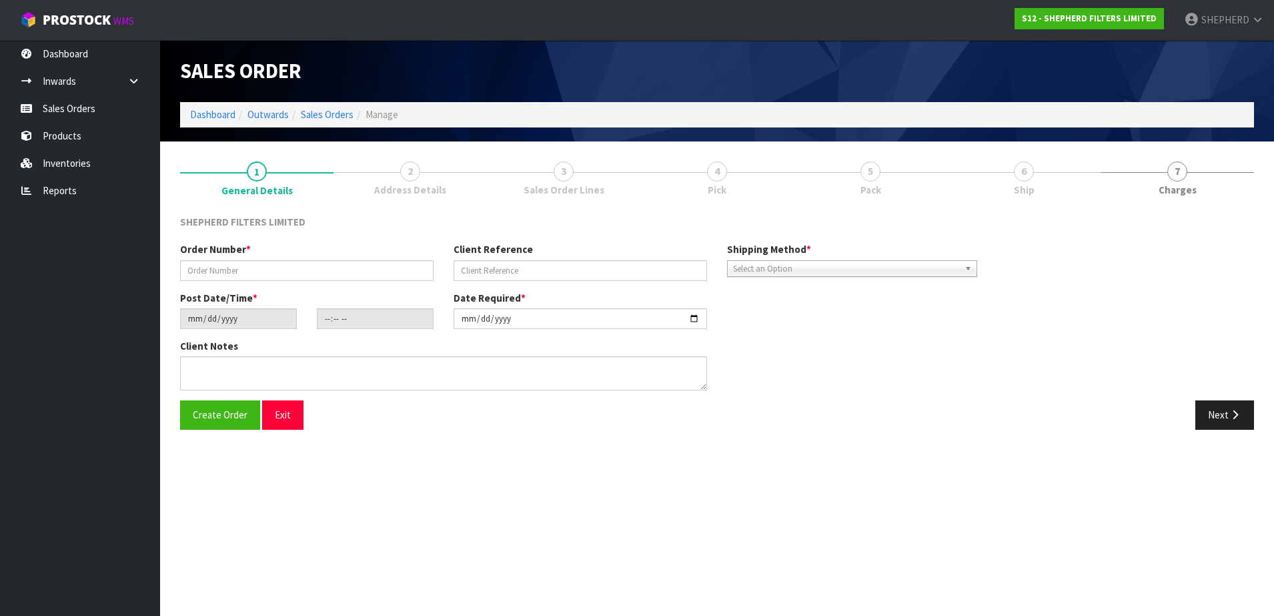
type input "INV-250130"
type input "PO34506377"
type input "[DATE]"
type input "17:13:00.000"
type input "[DATE]"
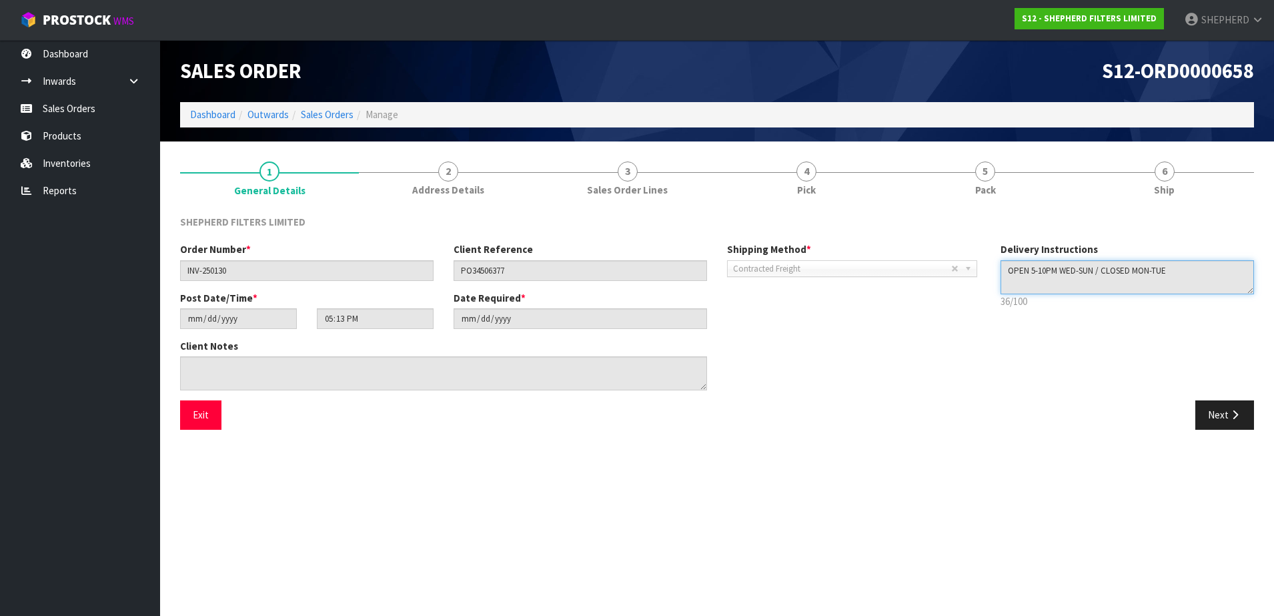
drag, startPoint x: 1182, startPoint y: 268, endPoint x: 833, endPoint y: 255, distance: 349.1
click at [833, 255] on div "Order Number * INV-250130 Client Reference PO34506377 Shipping Method * Pickup …" at bounding box center [717, 321] width 1094 height 158
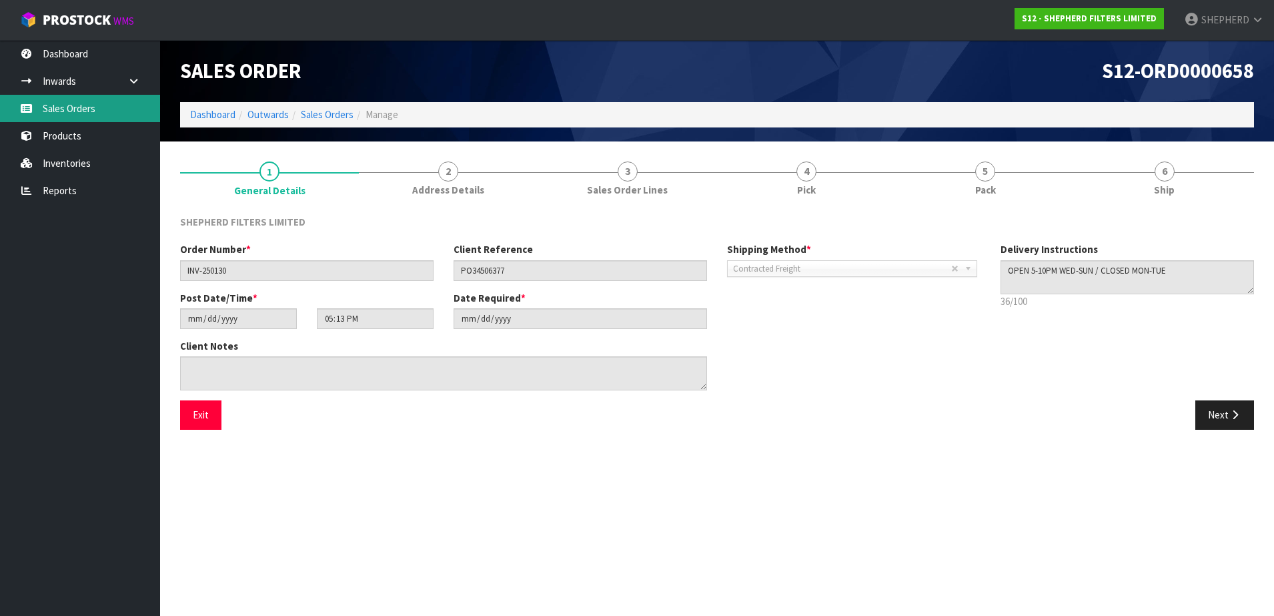
click at [89, 105] on link "Sales Orders" at bounding box center [80, 108] width 160 height 27
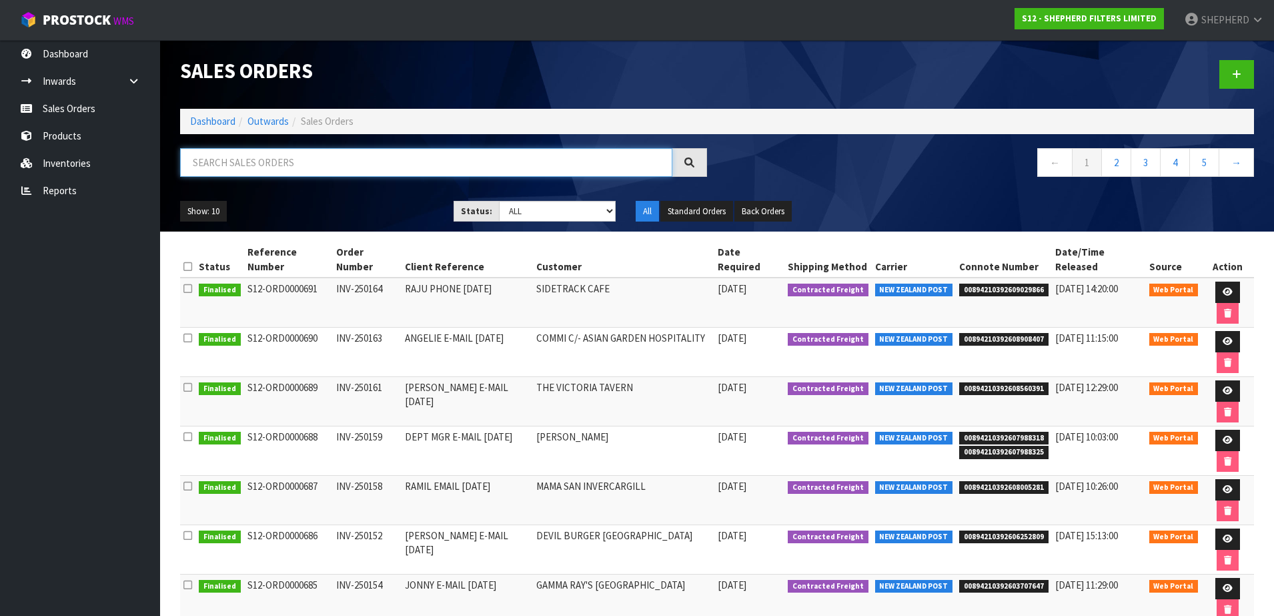
click at [253, 171] on input "text" at bounding box center [426, 162] width 492 height 29
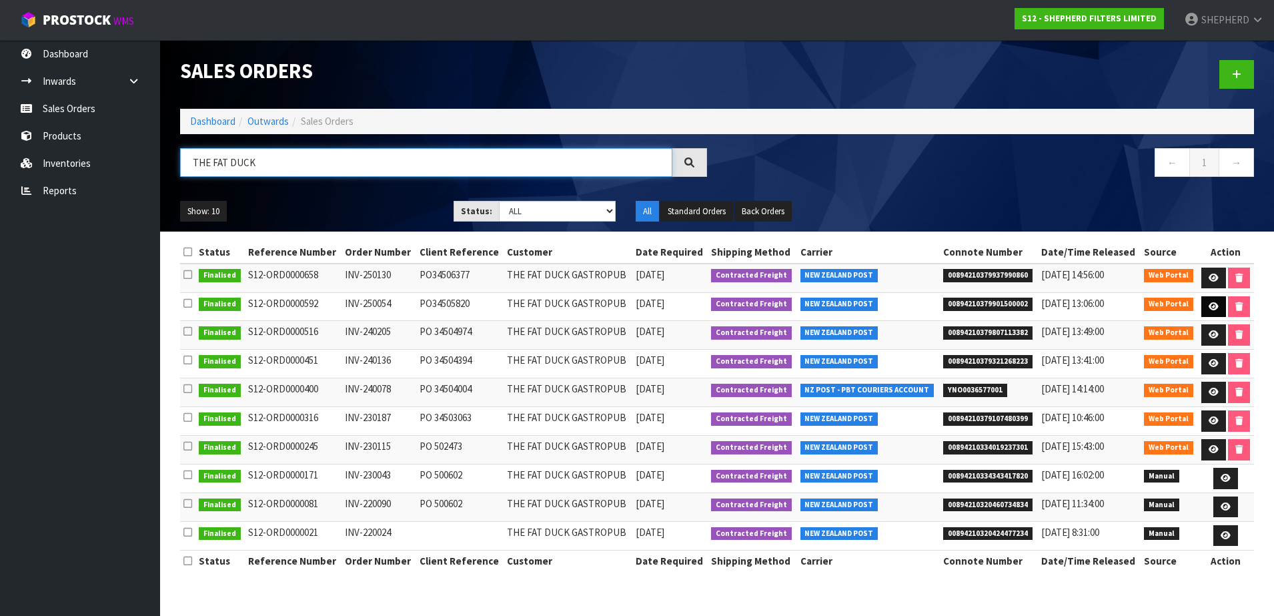
type input "THE FAT DUCK"
click at [1209, 308] on icon at bounding box center [1214, 306] width 10 height 9
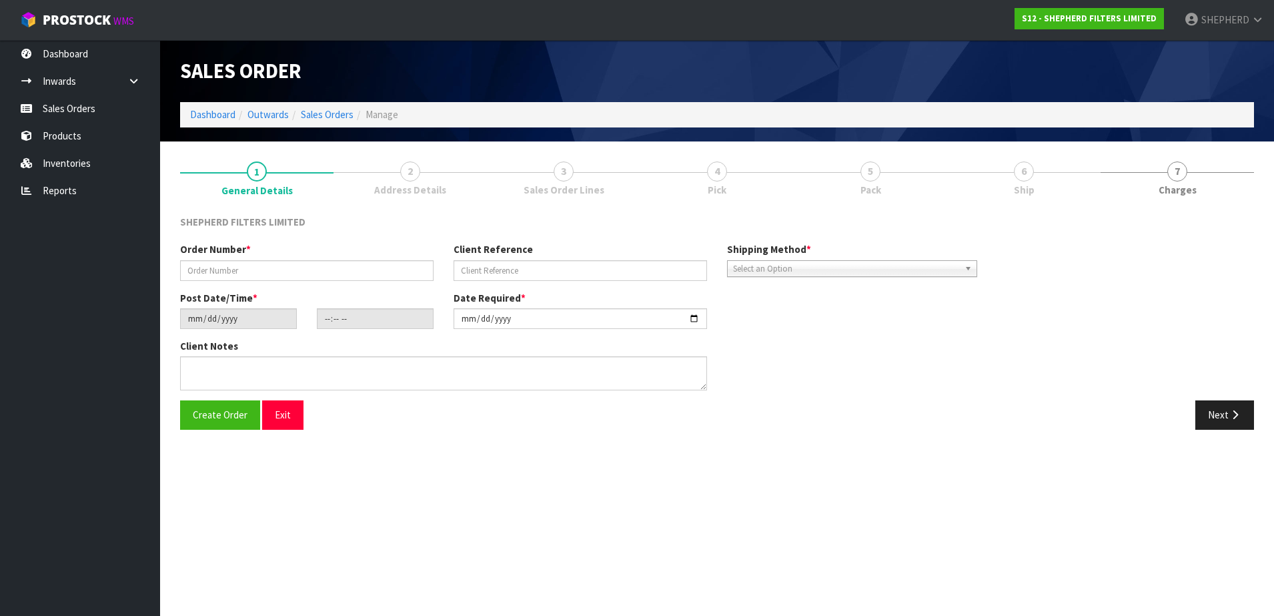
type input "INV-250054"
type input "PO34505820"
type input "[DATE]"
type input "21:57:00.000"
type input "[DATE]"
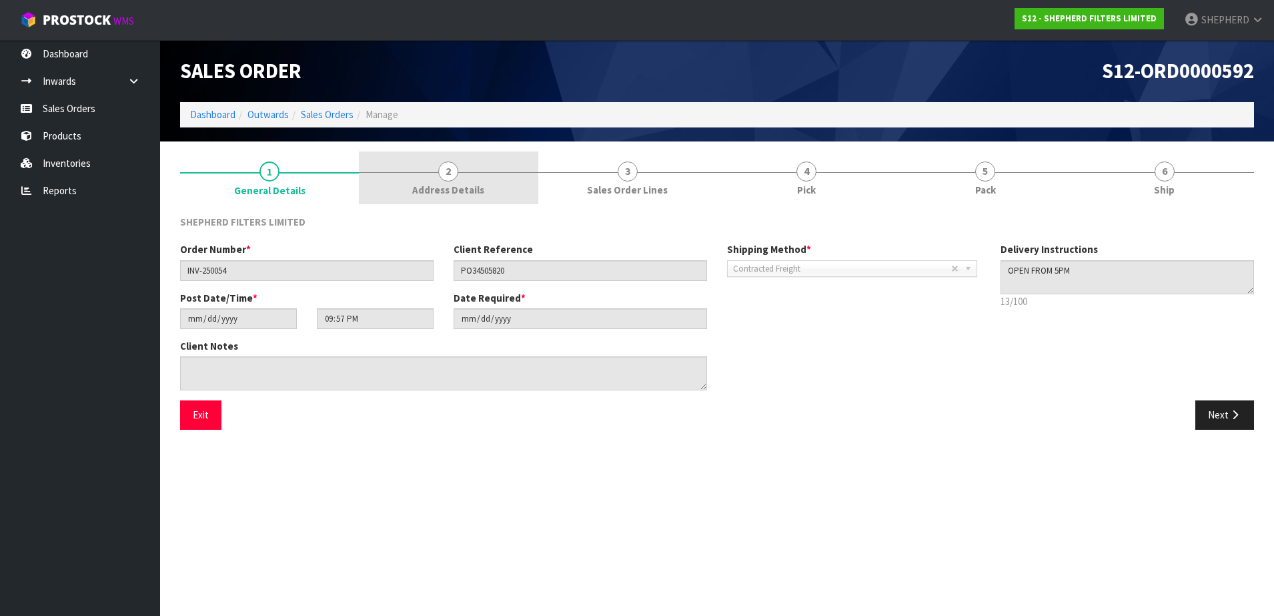
click at [454, 170] on span "2" at bounding box center [448, 171] width 20 height 20
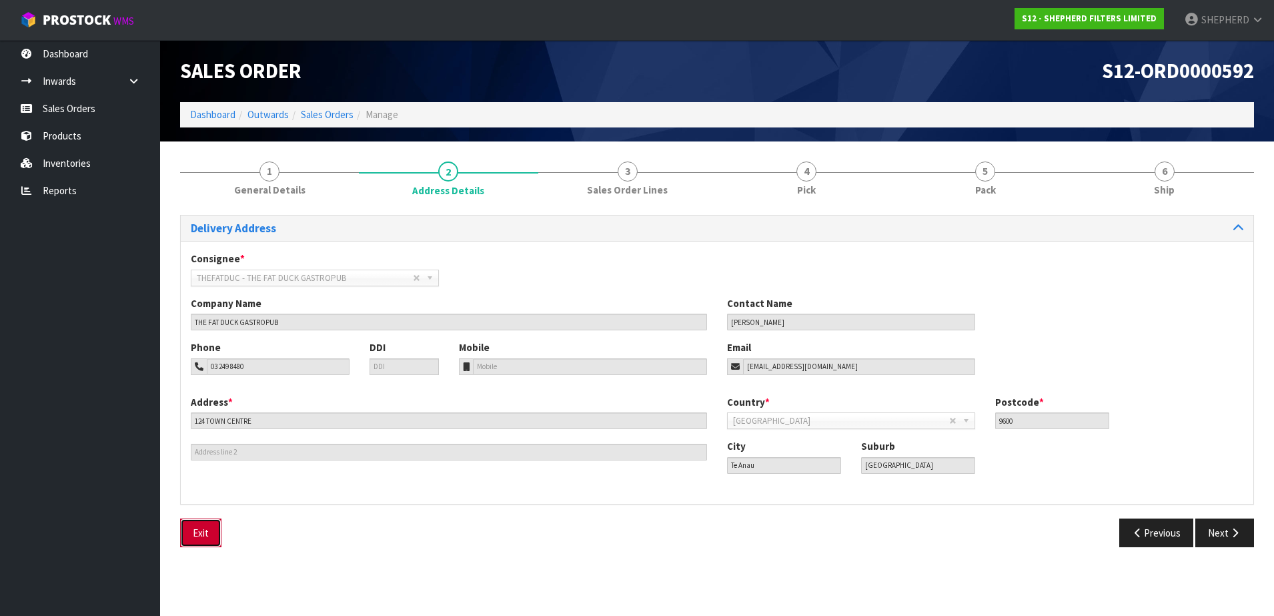
click at [210, 534] on button "Exit" at bounding box center [200, 532] width 41 height 29
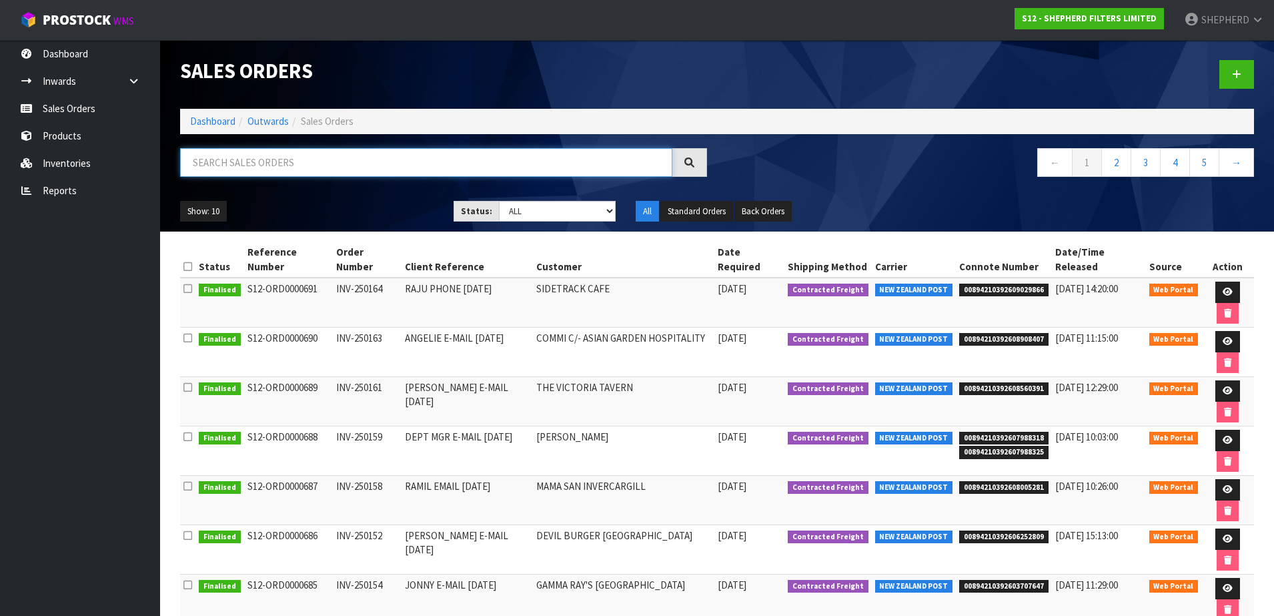
click at [325, 169] on input "text" at bounding box center [426, 162] width 492 height 29
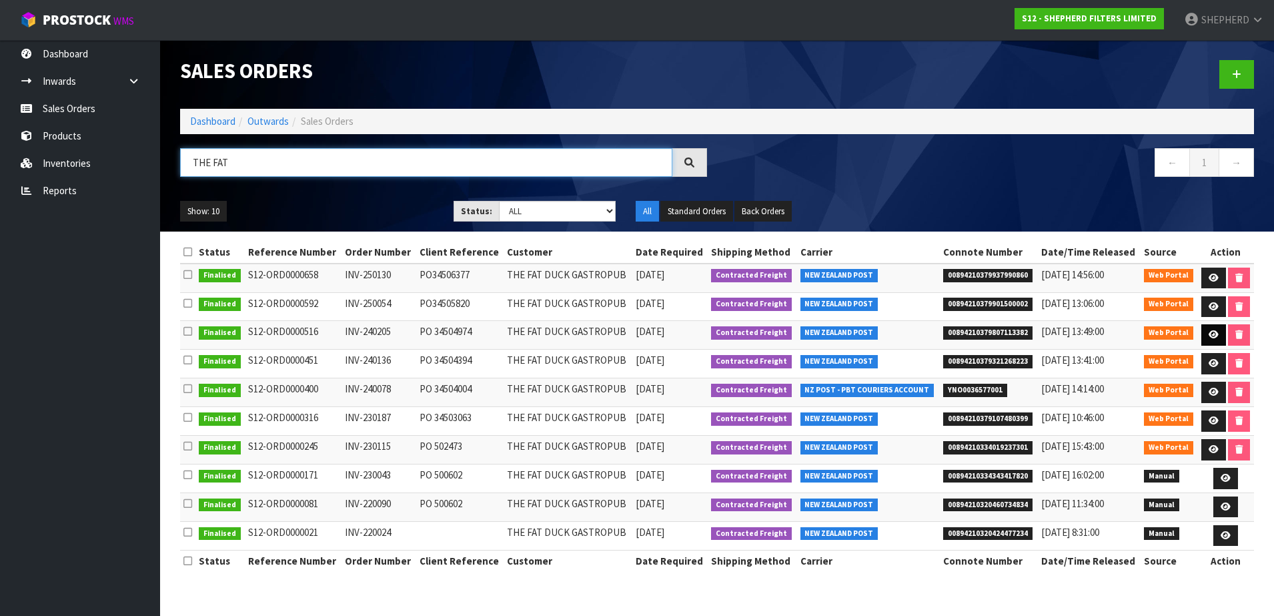
type input "THE FAT"
click at [1206, 336] on link at bounding box center [1213, 334] width 25 height 21
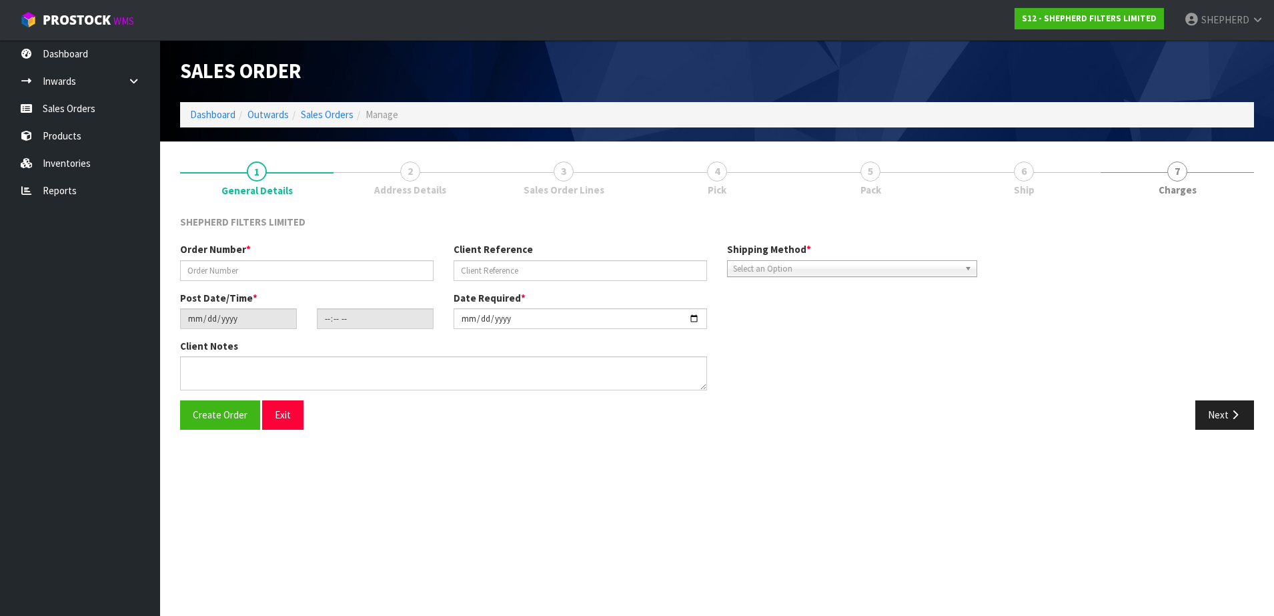
type input "INV-240205"
type input "PO 34504974"
type input "[DATE]"
type input "17:36:00.000"
type input "[DATE]"
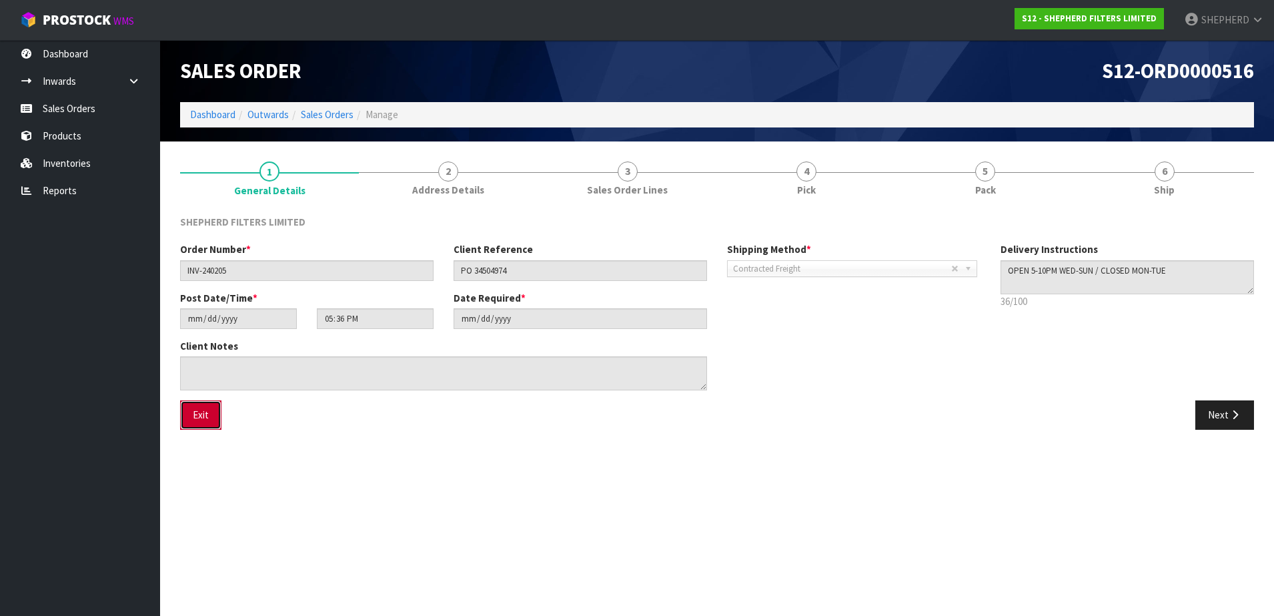
click at [196, 414] on button "Exit" at bounding box center [200, 414] width 41 height 29
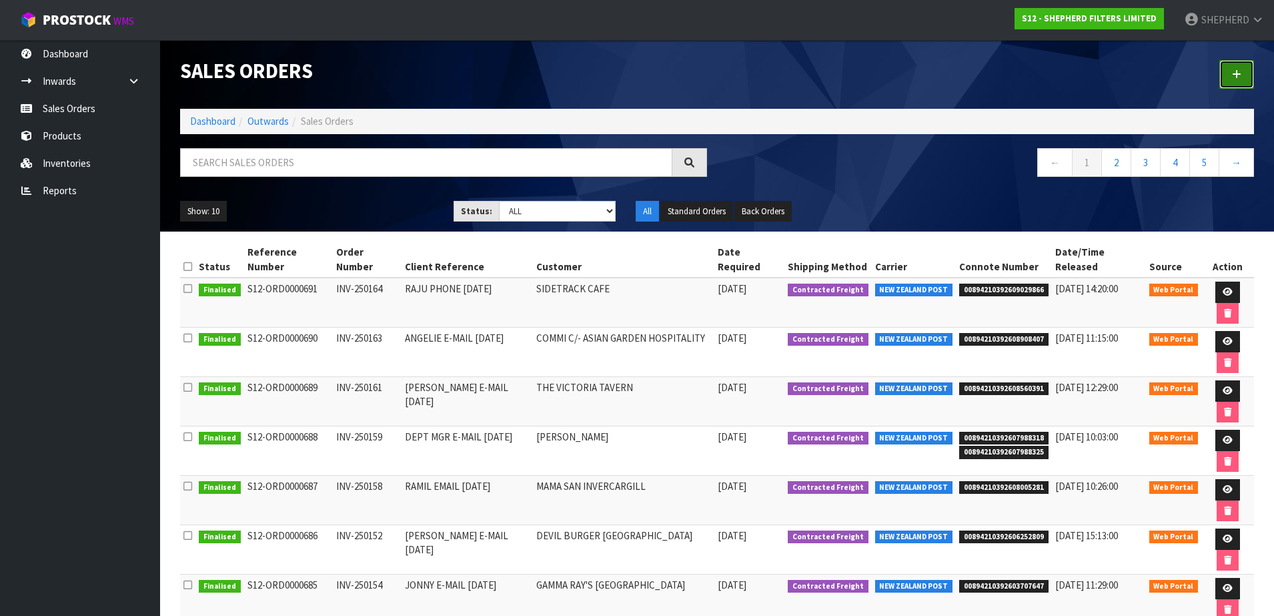
click at [1246, 78] on link at bounding box center [1236, 74] width 35 height 29
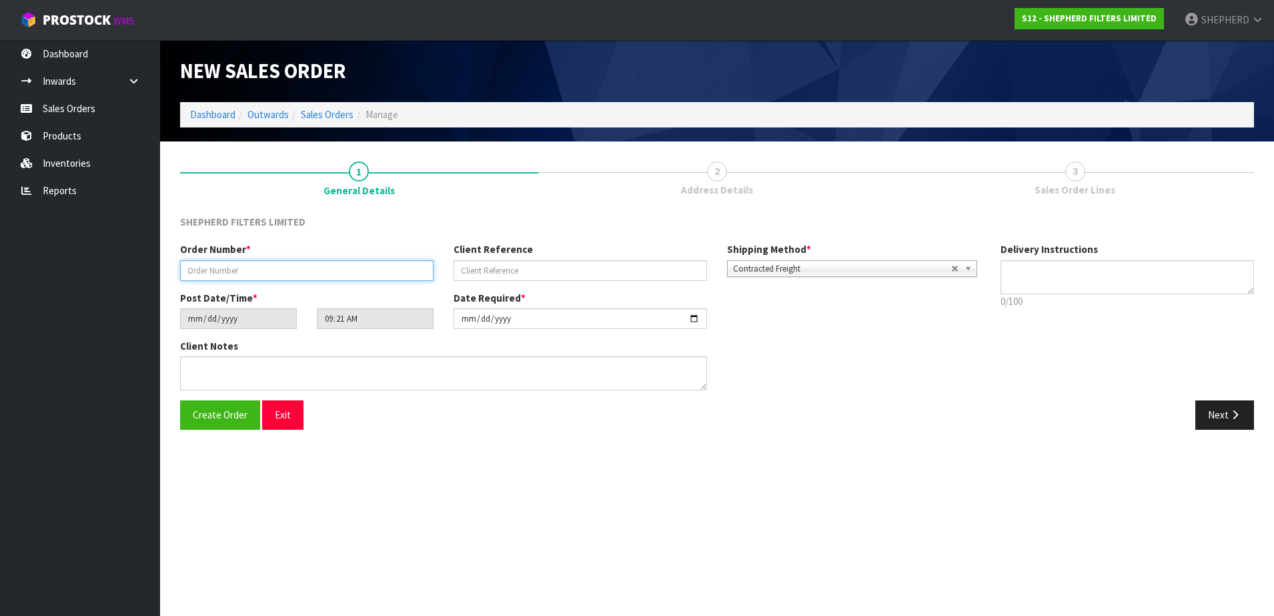
click at [345, 271] on input "text" at bounding box center [306, 270] width 253 height 21
click at [1029, 272] on textarea at bounding box center [1126, 277] width 253 height 34
paste textarea "OPEN 5-10PM WED-SUN / CLOSED MON-TUE"
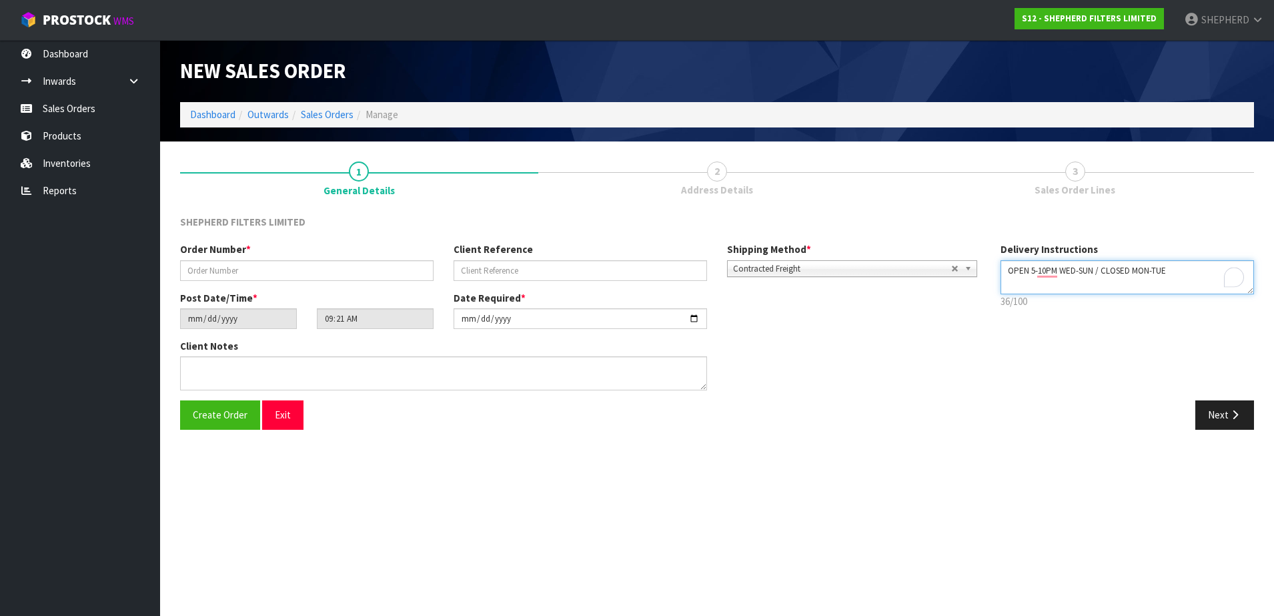
drag, startPoint x: 1101, startPoint y: 272, endPoint x: 922, endPoint y: 271, distance: 179.4
click at [922, 271] on div "Order Number * Client Reference Shipping Method * Pickup Contracted Freight Con…" at bounding box center [717, 321] width 1094 height 158
paste textarea "OPEN 5-10PM WED-SUN /"
click at [1128, 269] on textarea "To enrich screen reader interactions, please activate Accessibility in Grammarl…" at bounding box center [1126, 277] width 253 height 34
type textarea "CLOSED MON-TUE. OPEN 5PM WED-SUN"
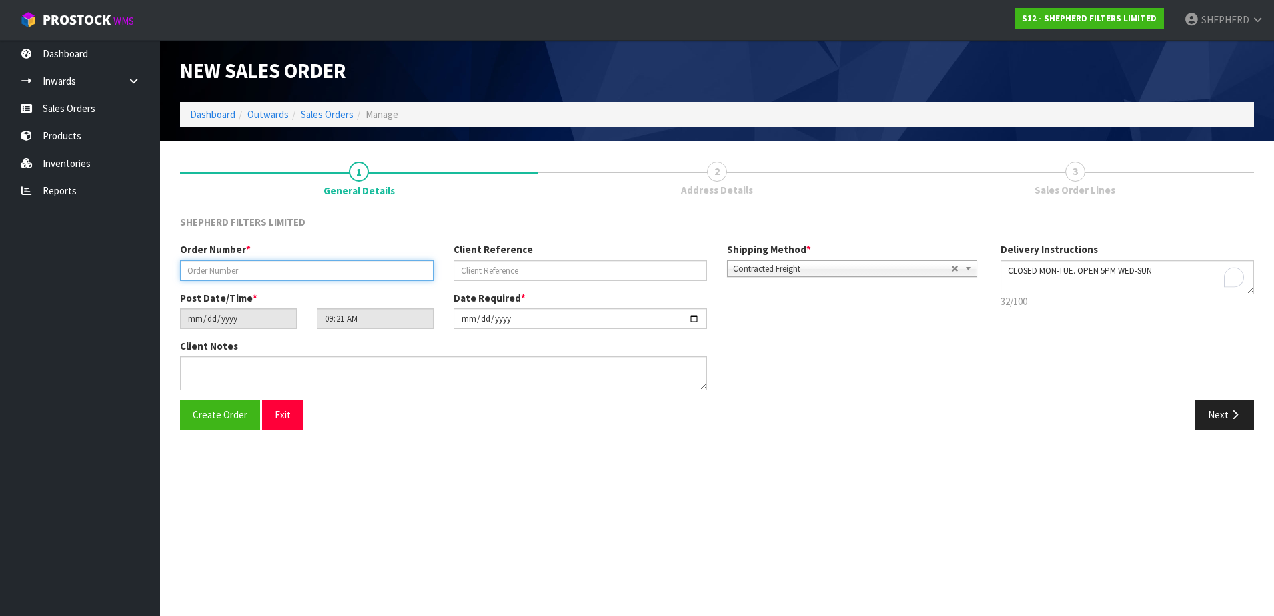
click at [243, 270] on input "text" at bounding box center [306, 270] width 253 height 21
drag, startPoint x: 215, startPoint y: 266, endPoint x: 205, endPoint y: 267, distance: 10.7
click at [215, 266] on input "text" at bounding box center [306, 270] width 253 height 21
paste input "INV-250166"
type input "INV-250166"
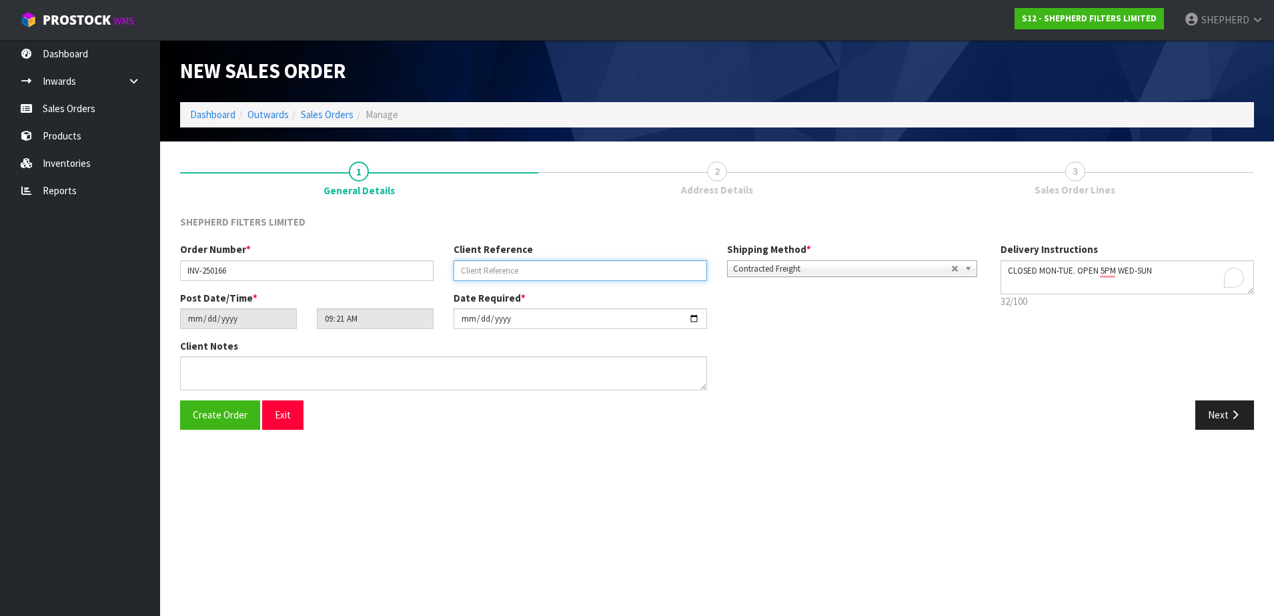
click at [614, 268] on input "text" at bounding box center [580, 270] width 253 height 21
paste input "PO34506688"
type input "PO34506688"
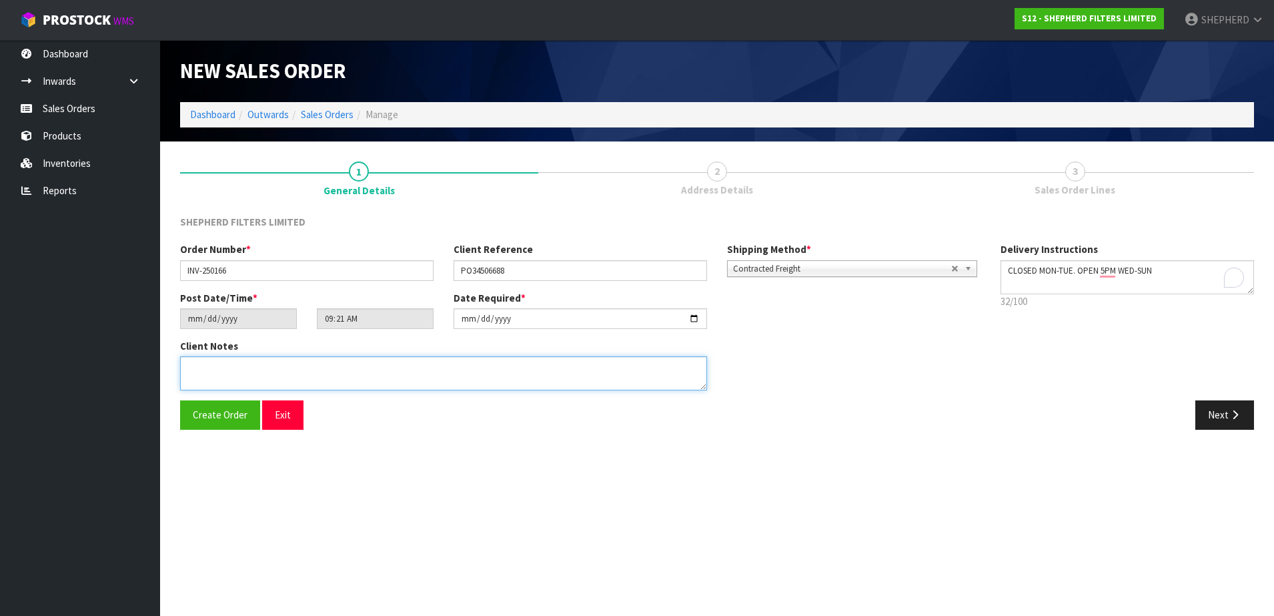
click at [498, 368] on textarea at bounding box center [443, 373] width 527 height 34
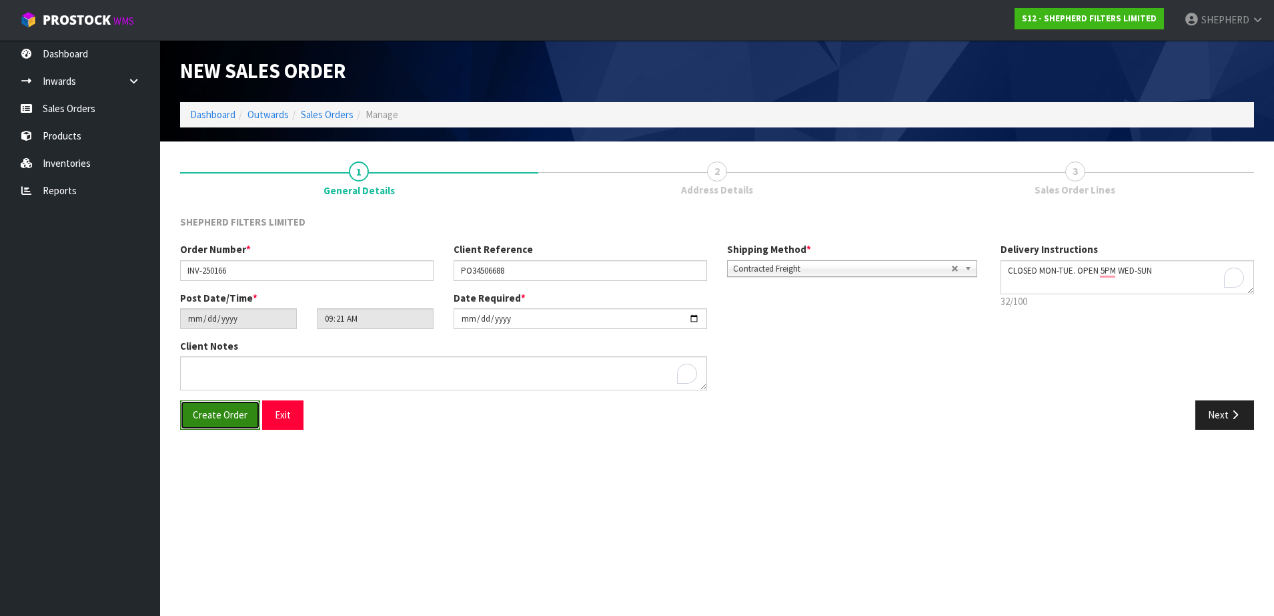
click at [221, 424] on button "Create Order" at bounding box center [220, 414] width 80 height 29
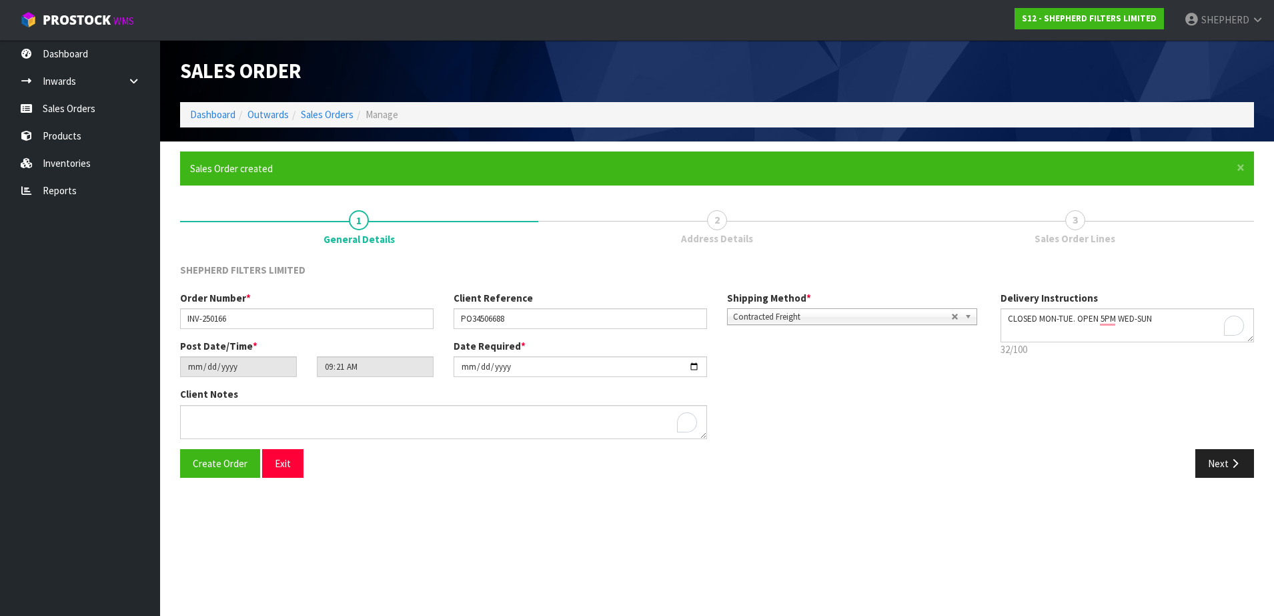
type input "12:21:00.000"
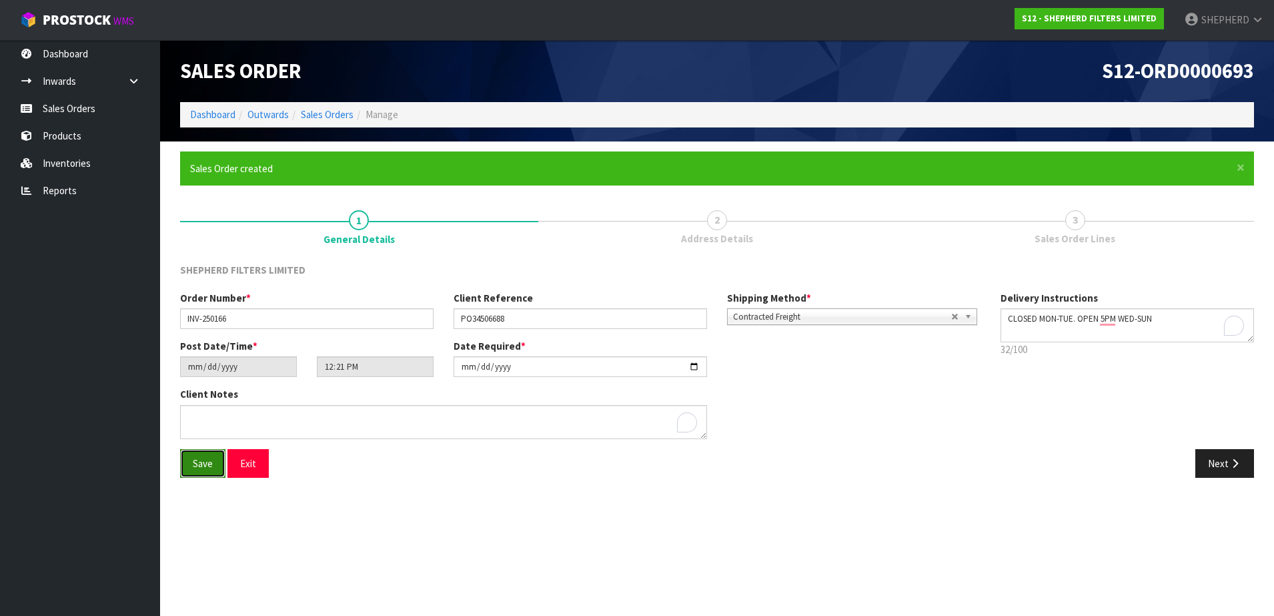
click at [209, 466] on span "Save" at bounding box center [203, 463] width 20 height 13
click at [1205, 462] on button "Next" at bounding box center [1224, 463] width 59 height 29
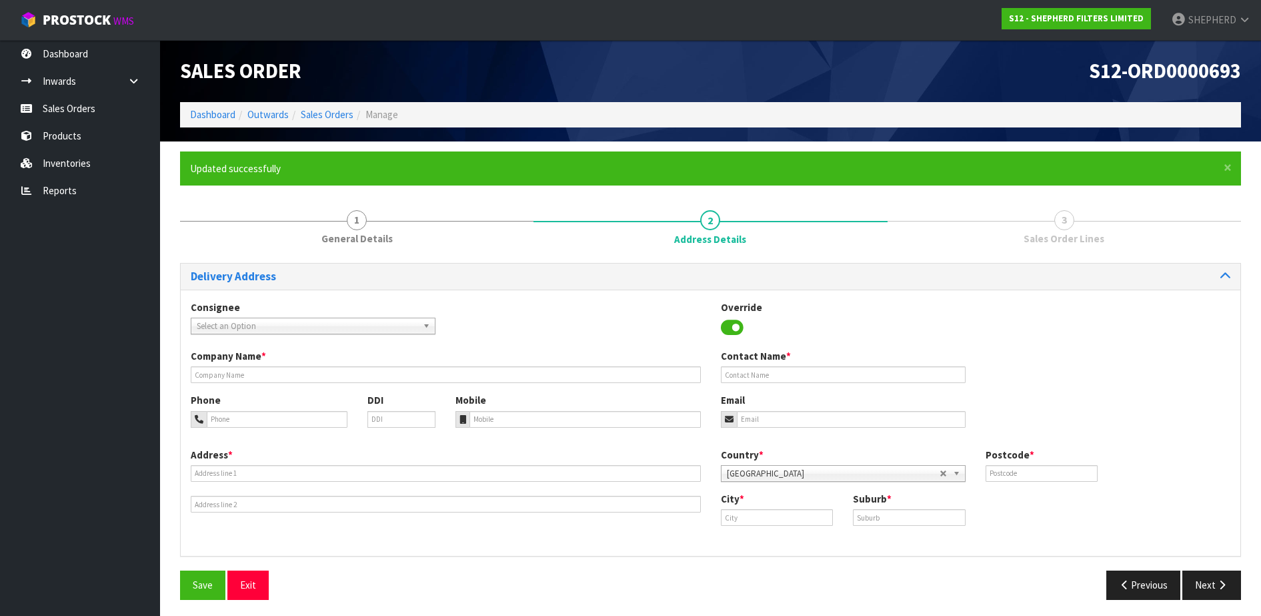
click at [339, 324] on span "Select an Option" at bounding box center [307, 326] width 221 height 16
type input "the fat"
click at [320, 358] on li "THEFATDUC - THE FAT DUCK GASTROPUB" at bounding box center [313, 363] width 238 height 17
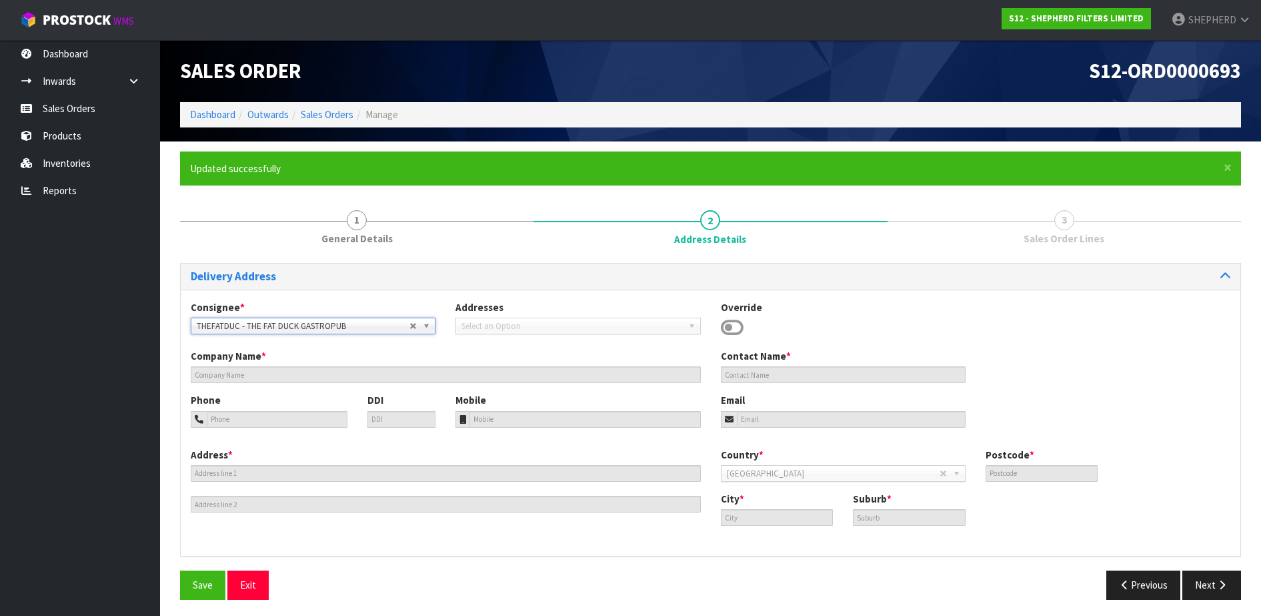
type input "THE FAT DUCK GASTROPUB"
type input "[PERSON_NAME]"
type input "03 249 8480"
type input "[EMAIL_ADDRESS][DOMAIN_NAME]"
type input "124 TOWN CENTRE"
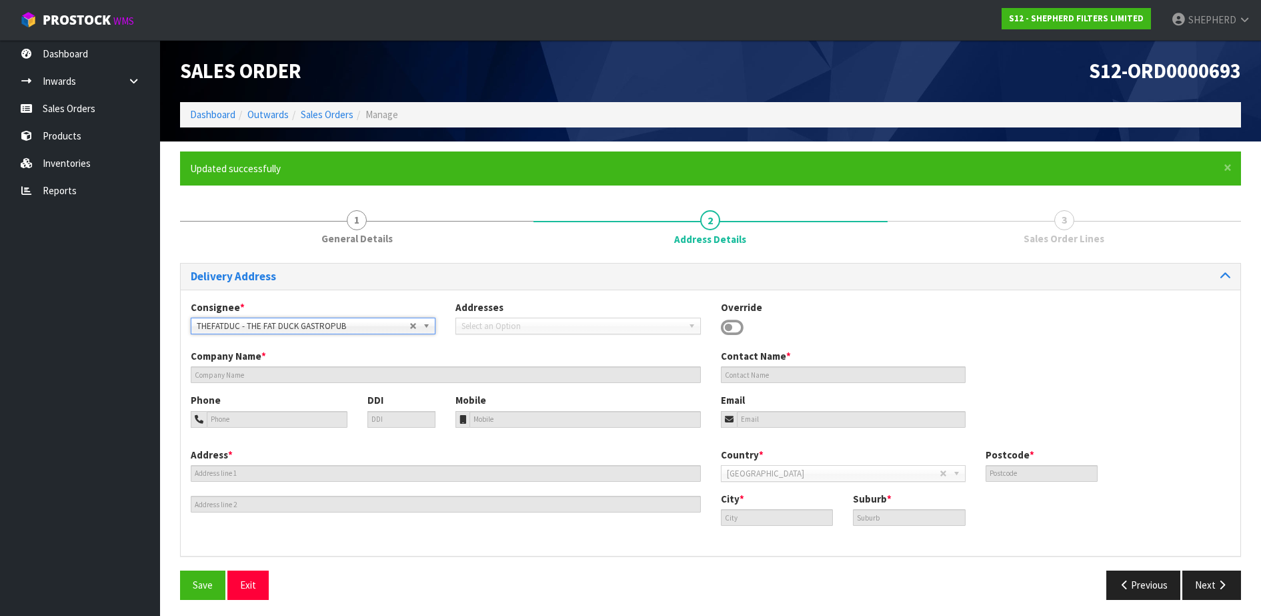
type input "9600"
type input "Te Anau"
type input "[GEOGRAPHIC_DATA]"
click at [207, 582] on span "Save" at bounding box center [203, 584] width 20 height 13
click at [1213, 581] on button "Next" at bounding box center [1212, 584] width 59 height 29
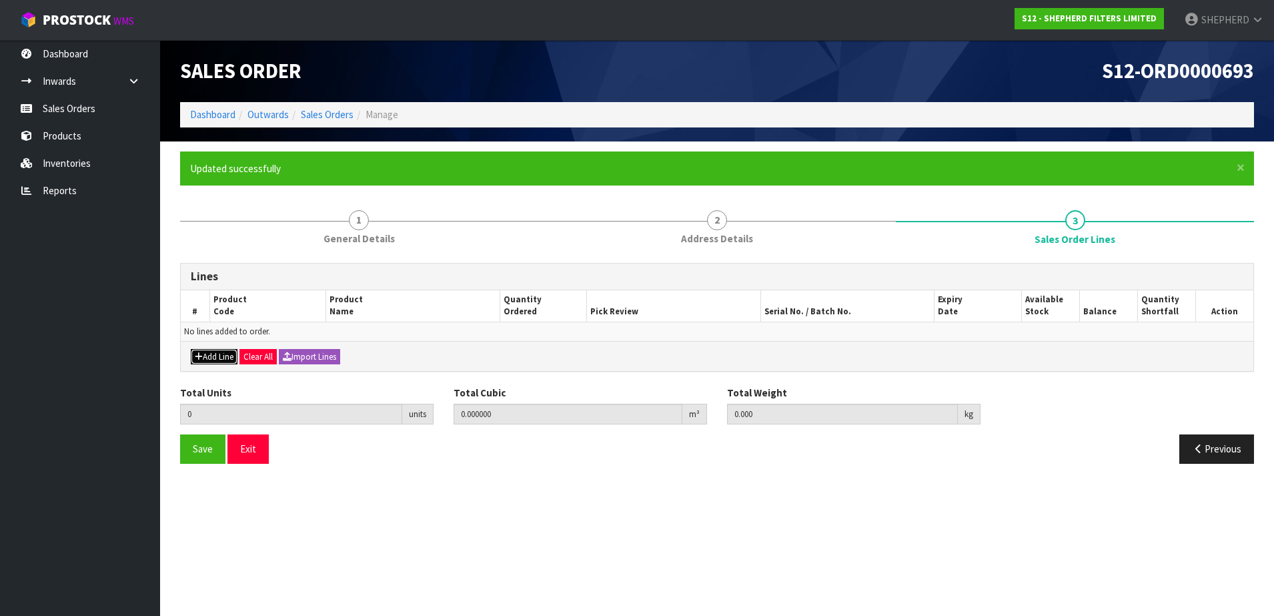
click at [224, 357] on button "Add Line" at bounding box center [214, 357] width 47 height 16
type input "0"
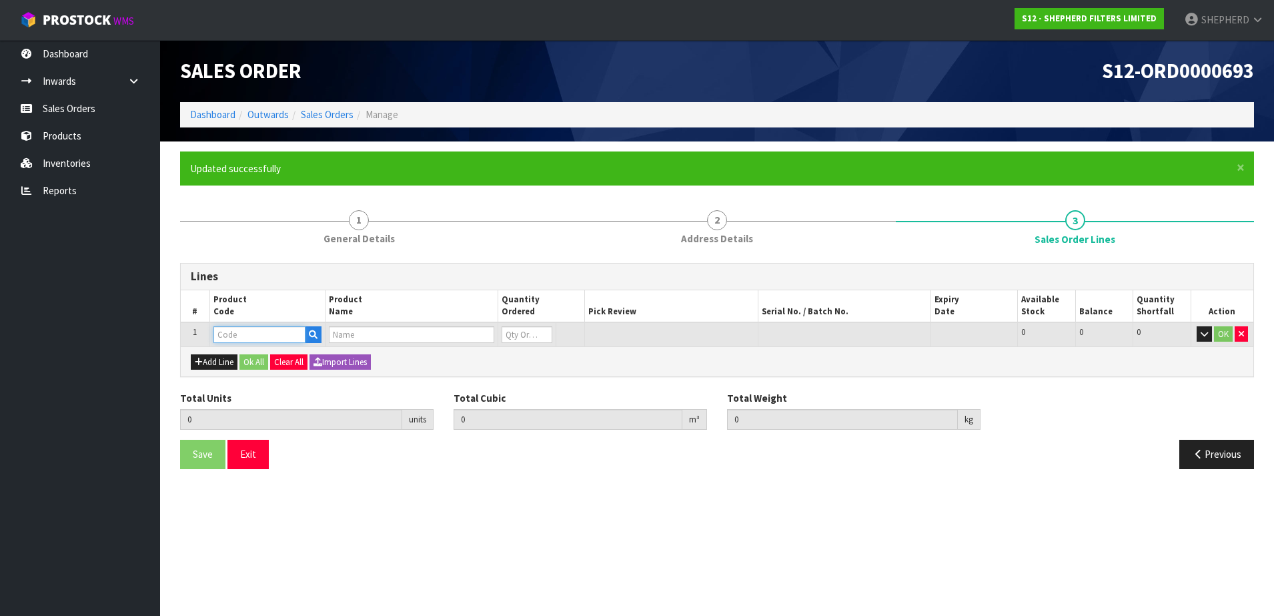
click at [240, 326] on input "text" at bounding box center [259, 334] width 92 height 17
type input "SFF550550"
type input "5"
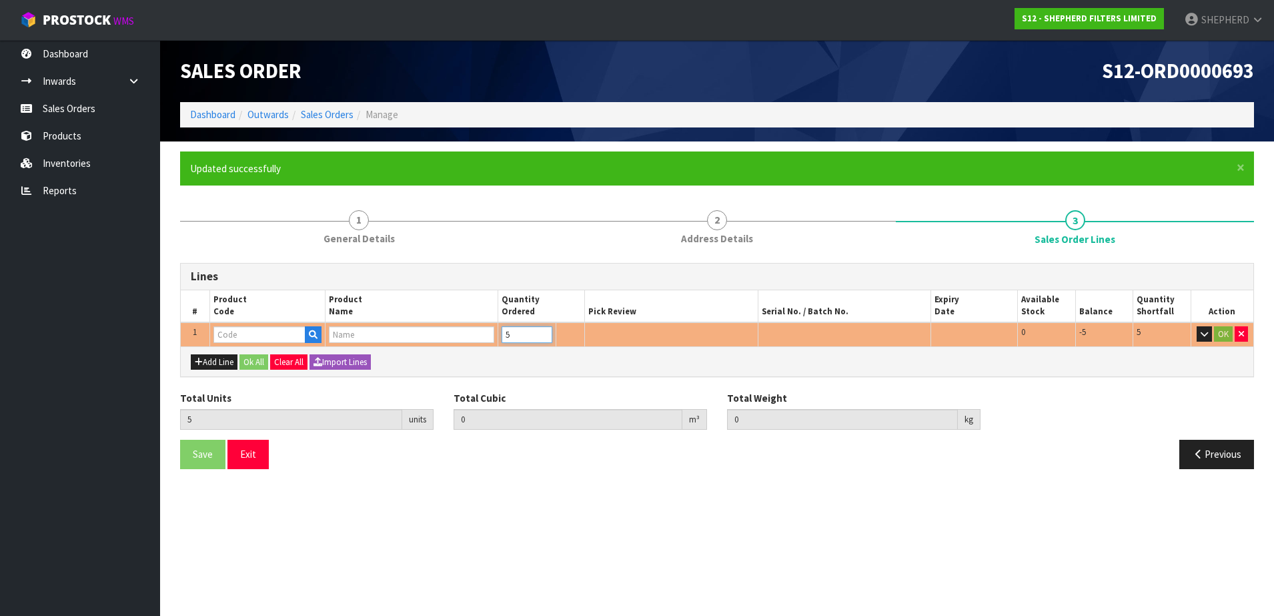
type input "5"
click at [267, 337] on input "text" at bounding box center [259, 334] width 92 height 17
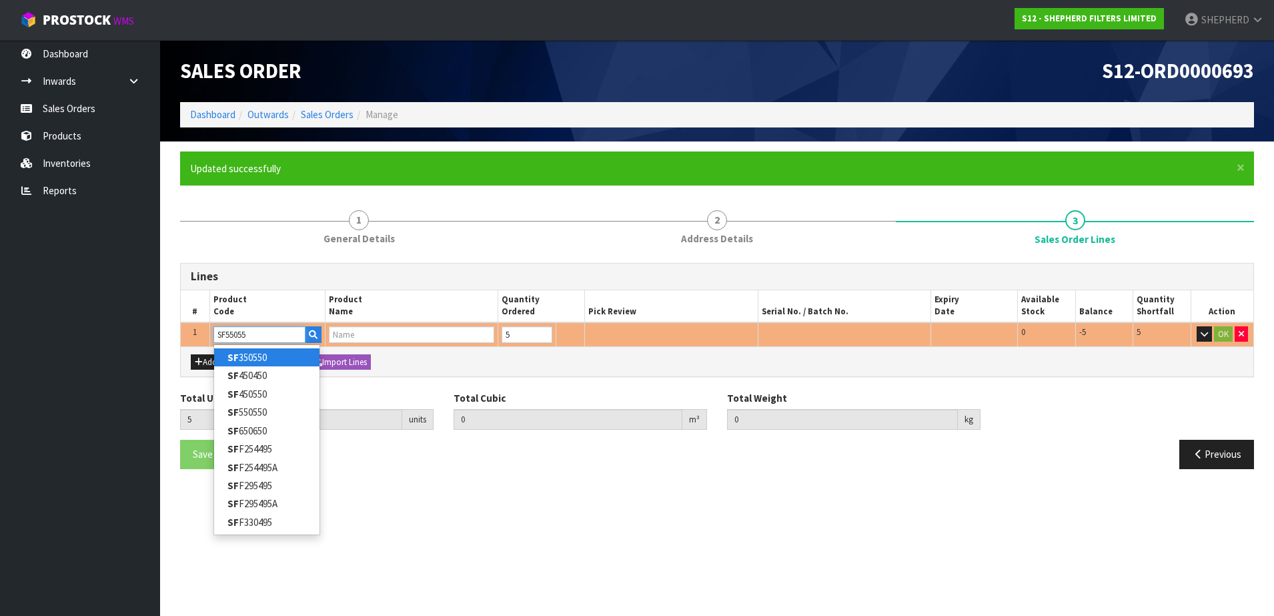
type input "SF550550"
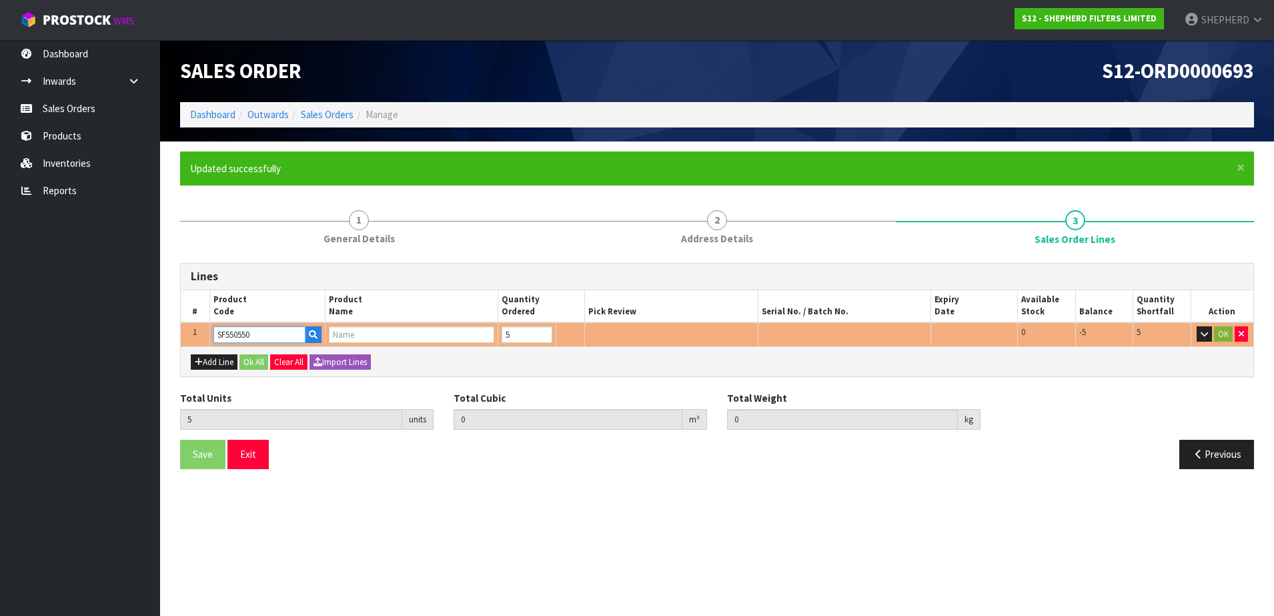
type input "0.002915"
type input "0.3"
type input "SHEPHERD FILTERS 550 X 550 - CODE SF550550"
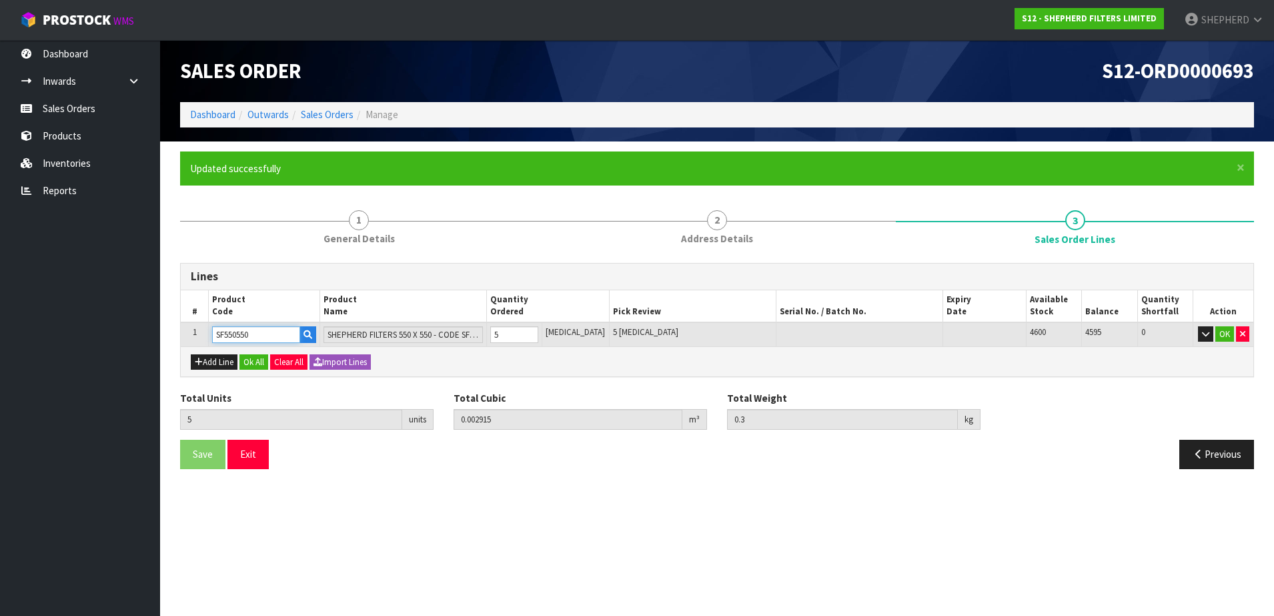
type input "SF550550"
type input "50"
type input "0.04959"
type input "3"
type input "50"
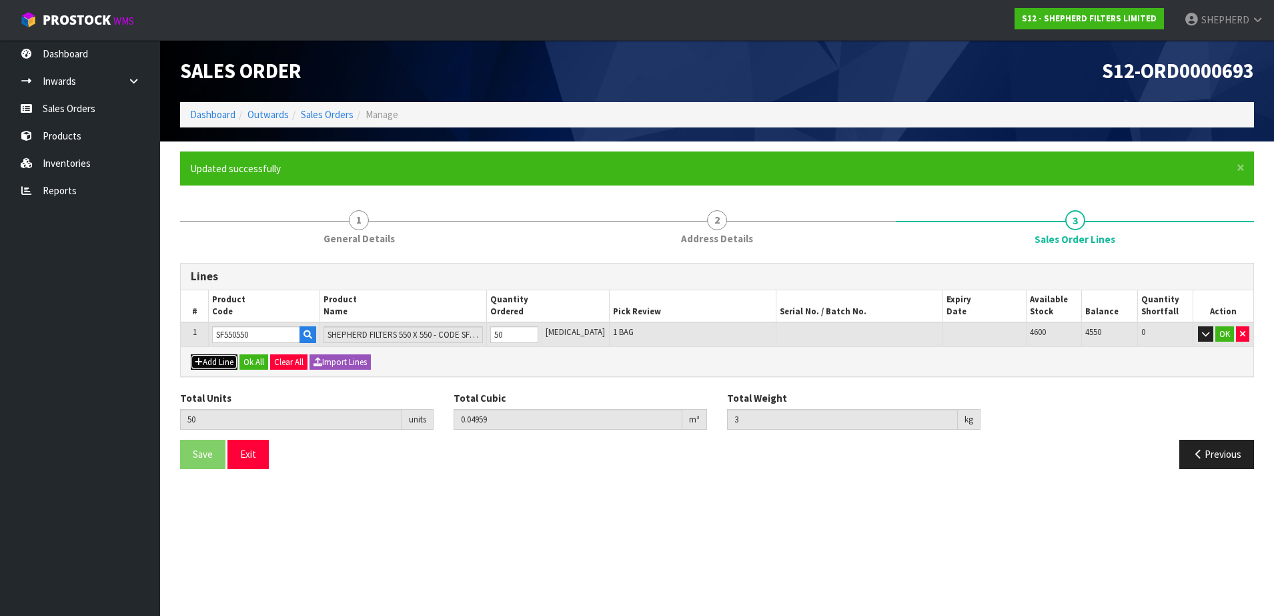
click at [217, 361] on button "Add Line" at bounding box center [214, 362] width 47 height 16
type input "0"
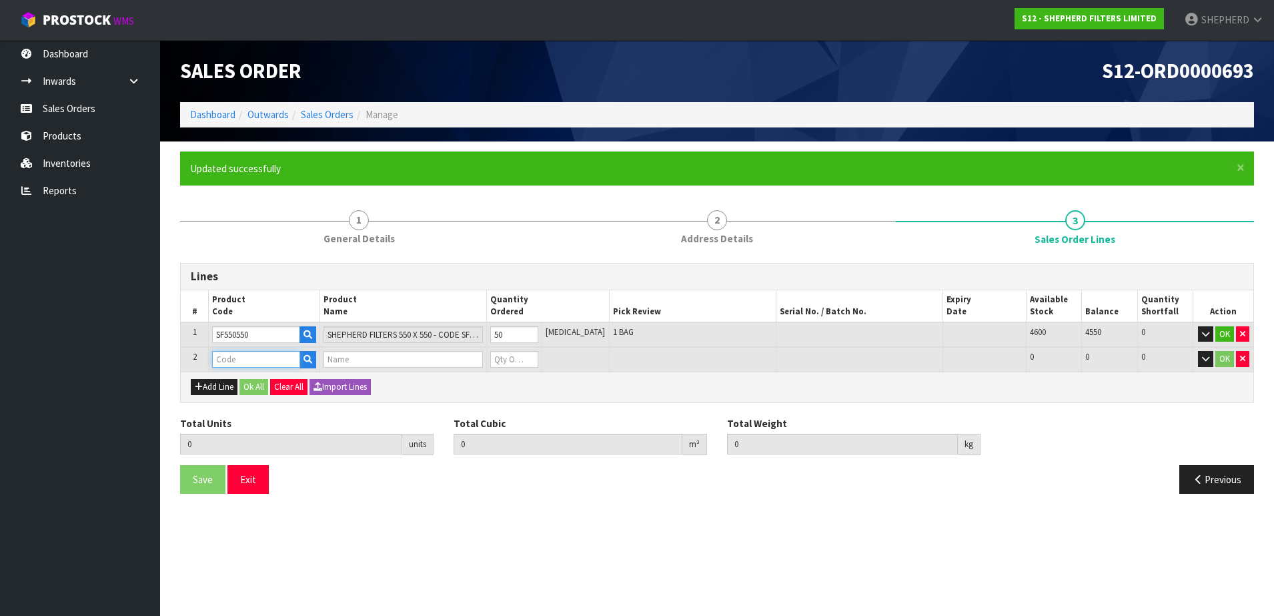
click at [220, 358] on input "text" at bounding box center [256, 359] width 88 height 17
type input "COURIER"
click at [235, 384] on strong "COURIER" at bounding box center [246, 382] width 39 height 13
type input "COURIER SATCHELS (75X90CM)"
type input "50"
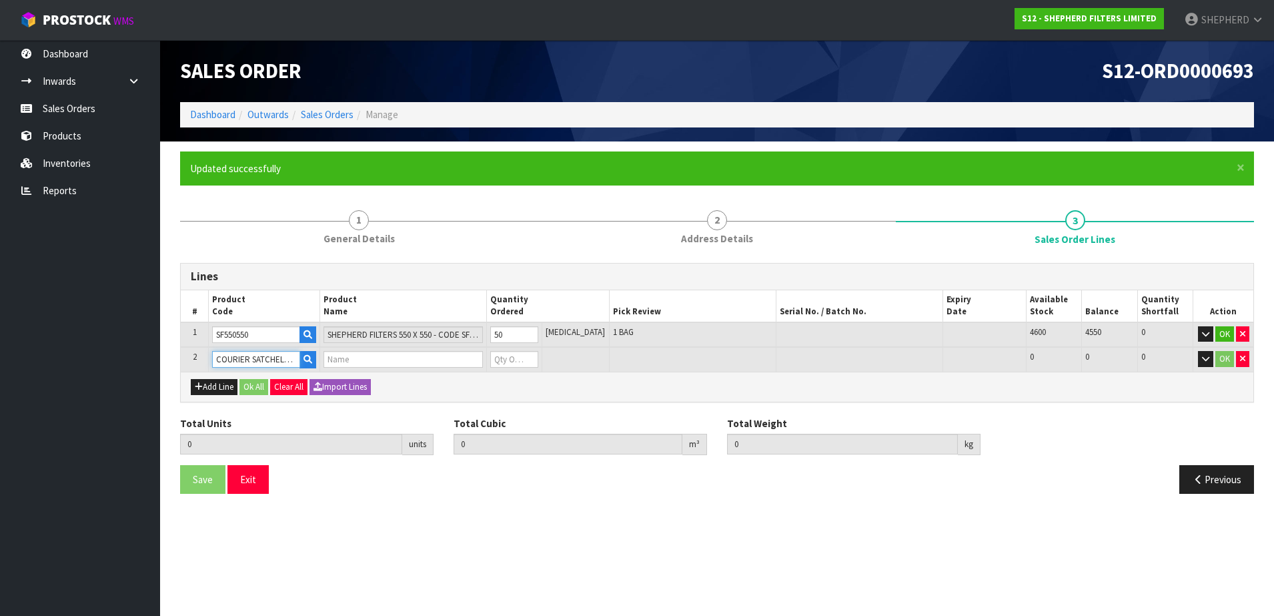
type input "0.04959"
type input "3"
type input "SINGLE-PACK SATCHELS"
type input "0"
click at [430, 350] on tr "2 COURIER SATCHELS (75X90CM) SINGLE-PACK SATCHELS 0 BAG 100 100 0 OK" at bounding box center [717, 359] width 1072 height 25
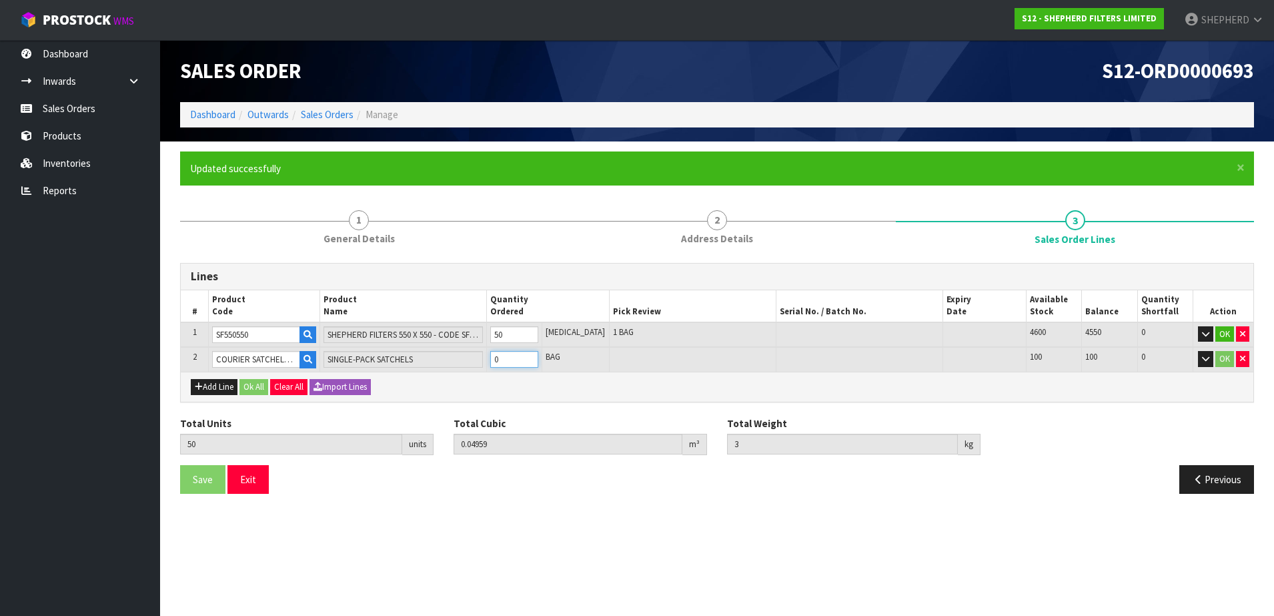
type input "51"
type input "0.049657"
type input "3.01"
type input "1"
click at [260, 386] on button "Ok All" at bounding box center [253, 387] width 29 height 16
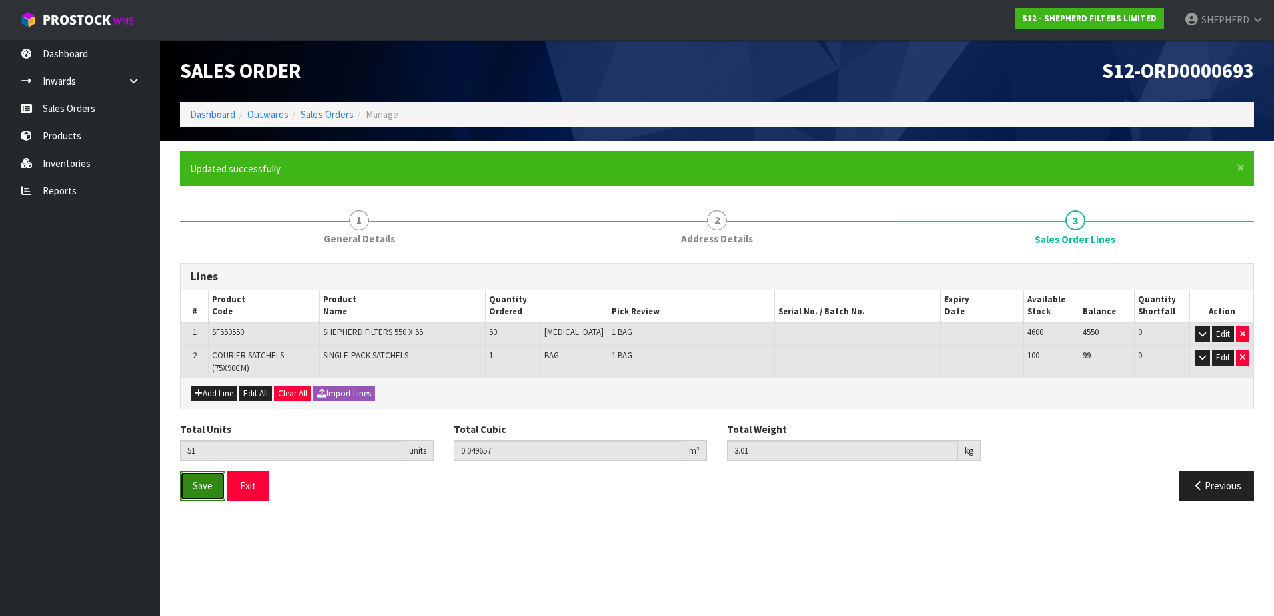
click at [189, 490] on button "Save" at bounding box center [202, 485] width 45 height 29
click at [247, 485] on button "Exit" at bounding box center [247, 485] width 41 height 29
